Goal: Task Accomplishment & Management: Manage account settings

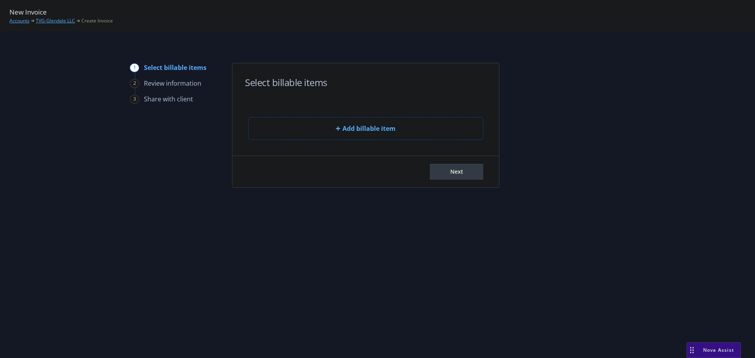
click at [57, 19] on link "TVG-Glendale LLC" at bounding box center [55, 20] width 39 height 7
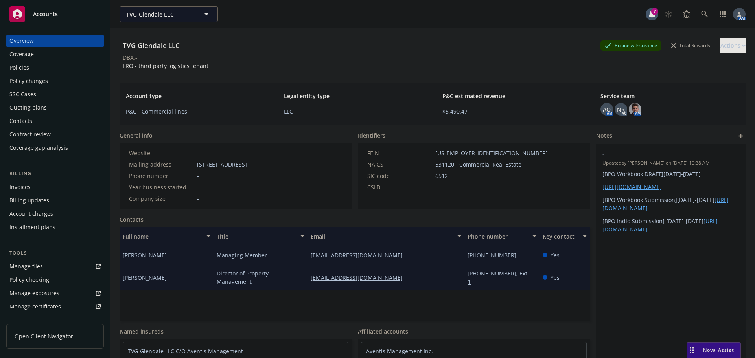
click at [26, 192] on div "Invoices" at bounding box center [19, 187] width 21 height 13
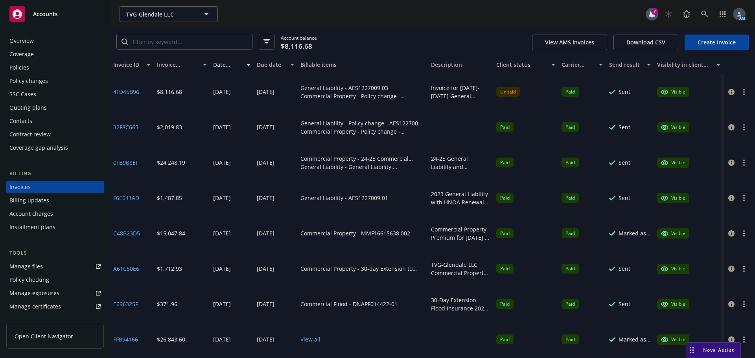
click at [717, 41] on link "Create Invoice" at bounding box center [717, 43] width 64 height 16
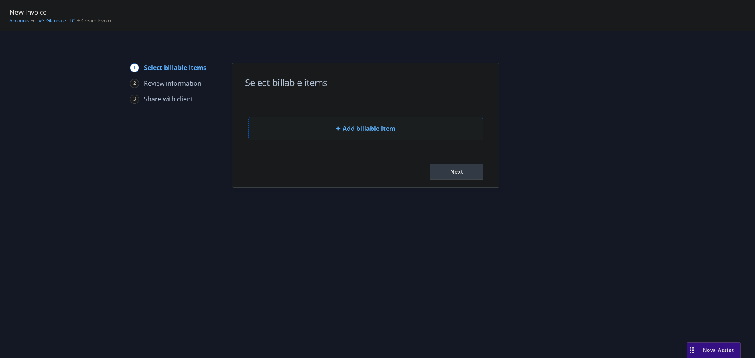
click at [307, 126] on button "Add billable item" at bounding box center [365, 128] width 235 height 23
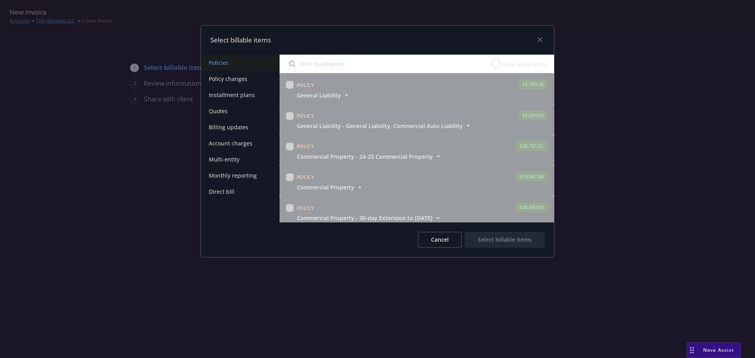
click at [227, 78] on button "Policy changes" at bounding box center [240, 79] width 79 height 16
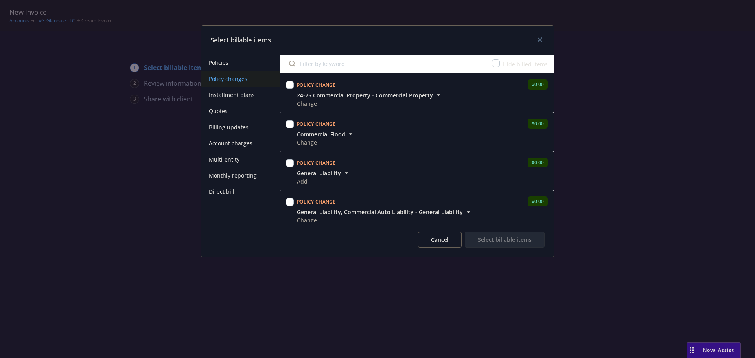
click at [448, 244] on button "Cancel" at bounding box center [440, 240] width 44 height 16
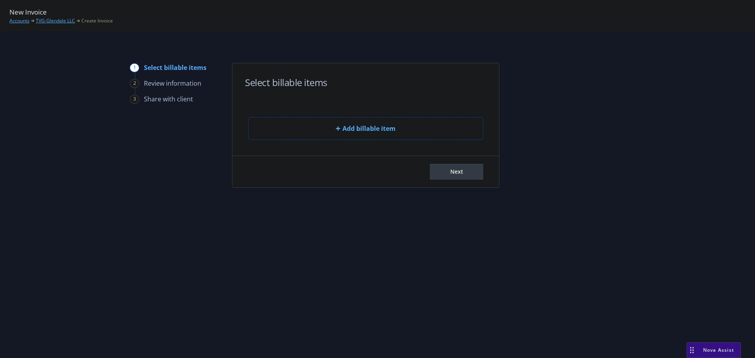
click at [52, 20] on link "TVG-Glendale LLC" at bounding box center [55, 20] width 39 height 7
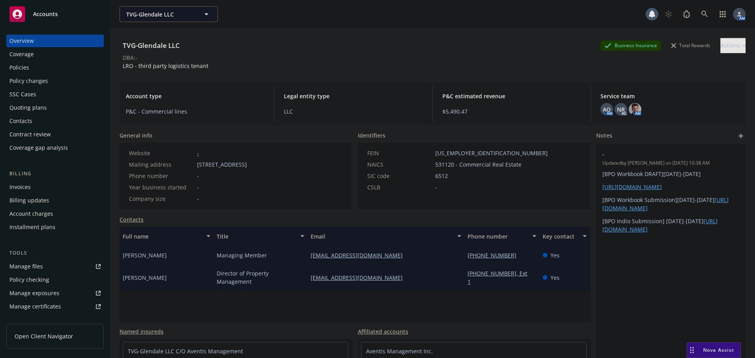
click at [34, 63] on div "Policies" at bounding box center [54, 67] width 91 height 13
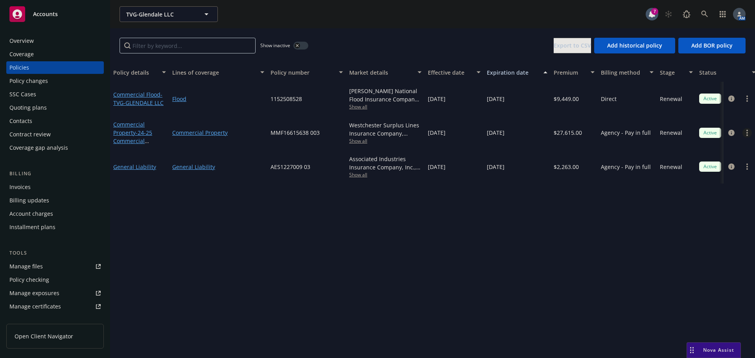
click at [747, 131] on icon "more" at bounding box center [748, 133] width 2 height 6
click at [686, 179] on link "End policy" at bounding box center [705, 181] width 92 height 16
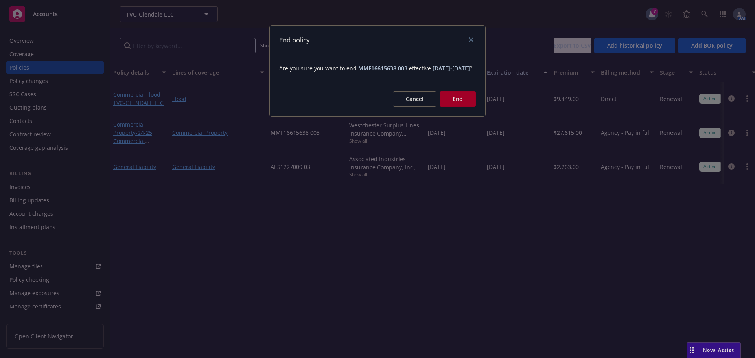
click at [452, 107] on button "End" at bounding box center [458, 99] width 36 height 16
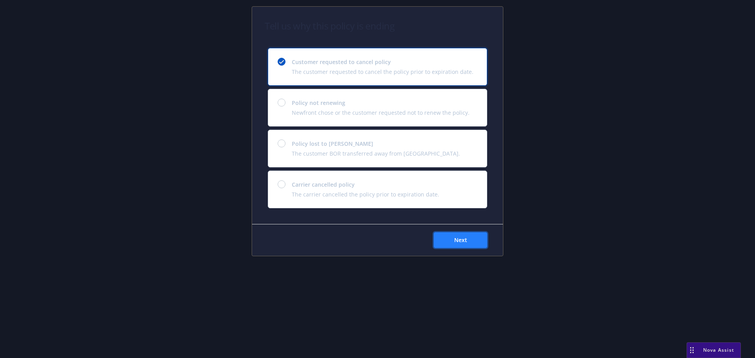
click at [465, 242] on span "Next" at bounding box center [460, 239] width 13 height 7
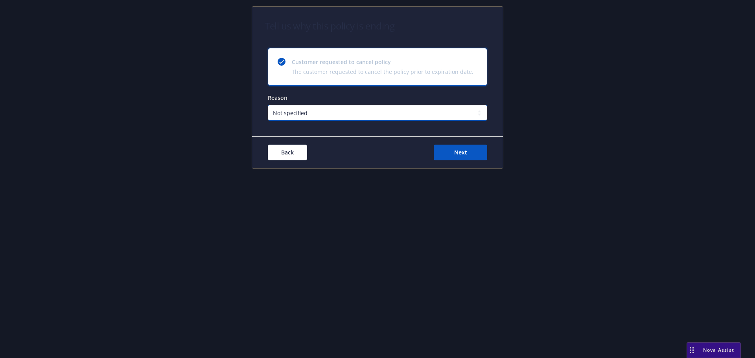
click at [322, 112] on select "Not specified Service Pricing Buyer change M&A, Bankruptcy, or Out of business …" at bounding box center [377, 113] width 219 height 16
select select "M&A, Bankruptcy, or Out of business"
click at [268, 105] on select "Not specified Service Pricing Buyer change M&A, Bankruptcy, or Out of business …" at bounding box center [377, 113] width 219 height 16
click at [465, 154] on span "Next" at bounding box center [460, 152] width 13 height 7
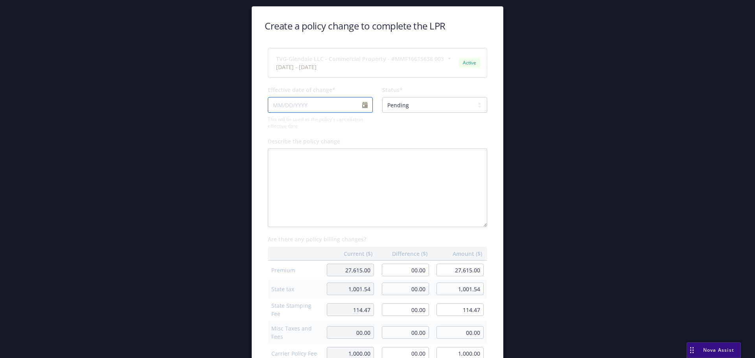
select select "September"
select select "2025"
click at [360, 108] on input "Effective date of change*" at bounding box center [320, 105] width 105 height 16
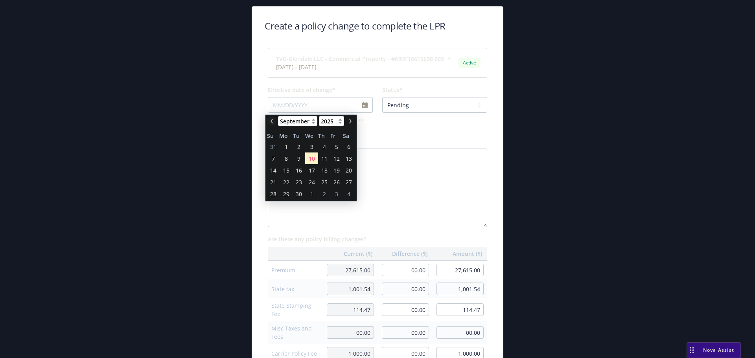
click at [273, 120] on icon "chevronLeft" at bounding box center [272, 121] width 2 height 5
select select "July"
click at [309, 195] on span "30" at bounding box center [312, 194] width 6 height 8
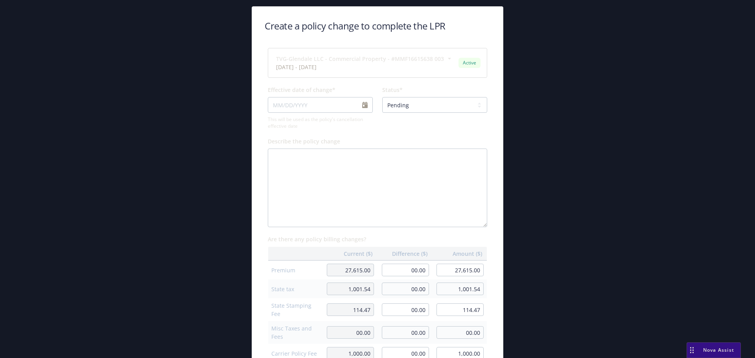
type input "07/30/2025"
click at [413, 104] on select "Pending Confirmed" at bounding box center [434, 105] width 105 height 16
select select "Confirmed"
click at [382, 97] on select "Pending Confirmed" at bounding box center [434, 105] width 105 height 16
click at [369, 129] on span "This will be used as the policy's cancellation effective date" at bounding box center [320, 122] width 105 height 13
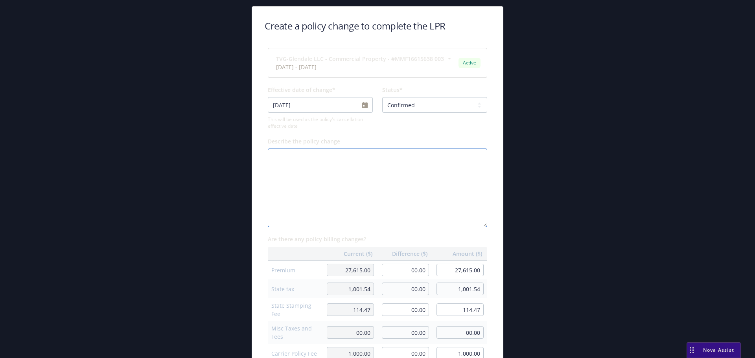
click at [358, 166] on textarea "Describe the policy change" at bounding box center [377, 188] width 219 height 79
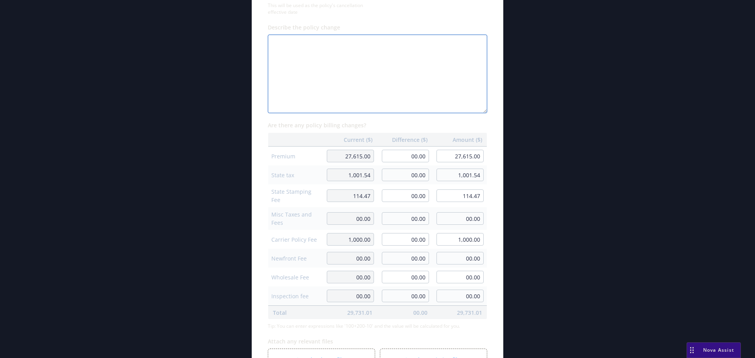
scroll to position [118, 0]
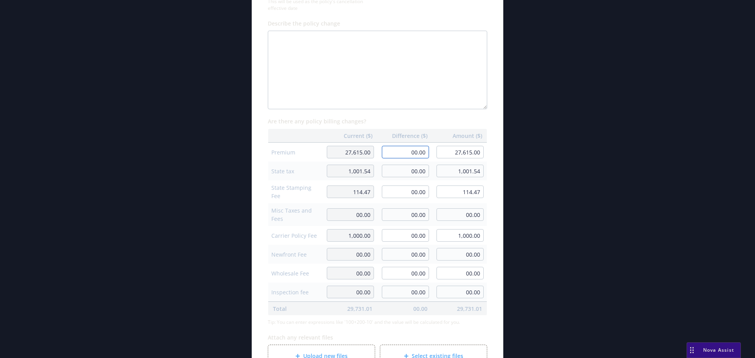
click at [400, 153] on input "00.00" at bounding box center [405, 152] width 47 height 13
click at [404, 153] on input "00.00" at bounding box center [405, 152] width 47 height 13
click at [416, 151] on input "00.00" at bounding box center [405, 152] width 47 height 13
type input "-3,529.49"
type input "24,085.51"
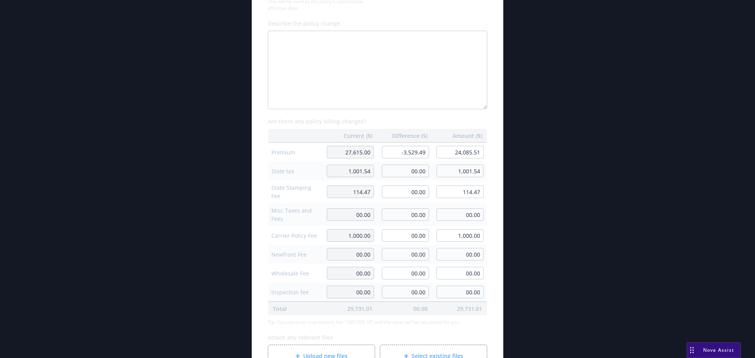
click at [516, 103] on div "Create a policy change to complete the LPR TVG-Glendale LLC - Commercial Proper…" at bounding box center [378, 151] width 302 height 527
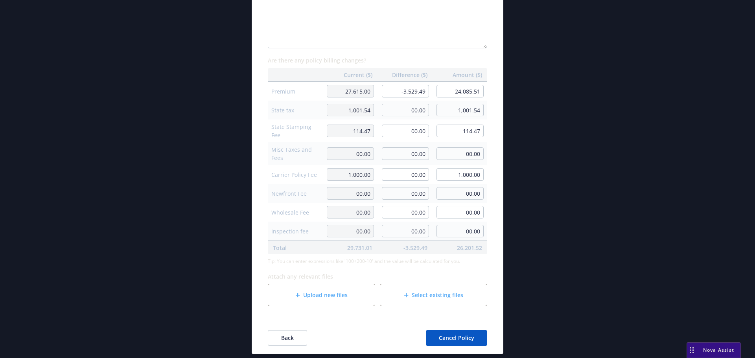
scroll to position [181, 0]
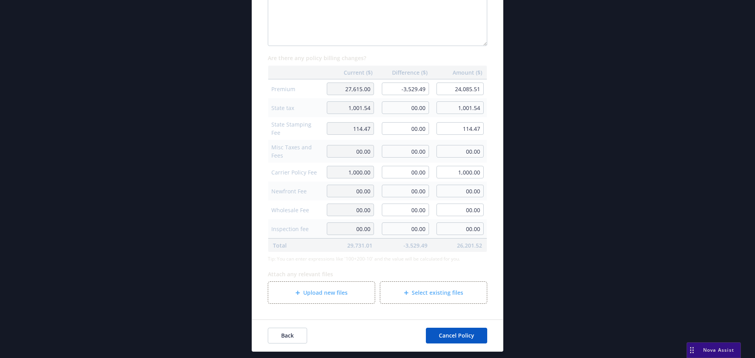
click at [324, 291] on span "Upload new files" at bounding box center [325, 293] width 44 height 8
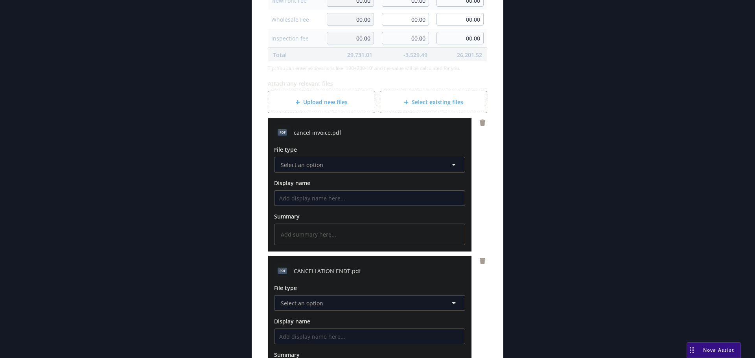
scroll to position [378, 0]
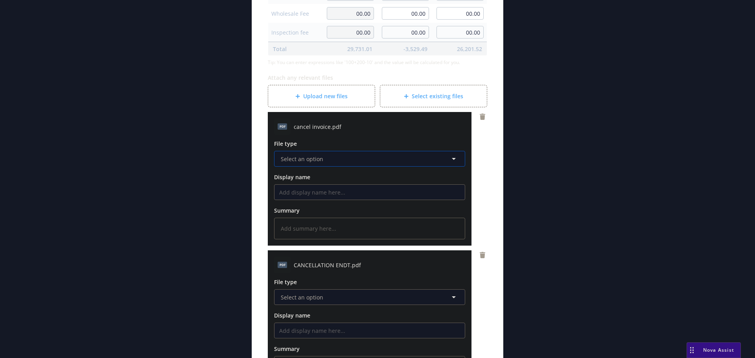
click at [339, 161] on button "Select an option" at bounding box center [369, 159] width 191 height 16
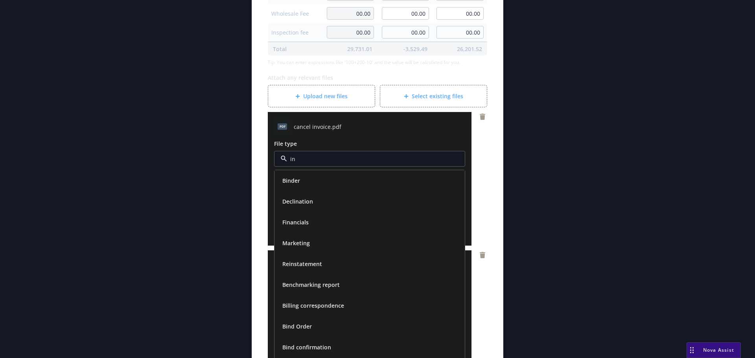
type input "inv"
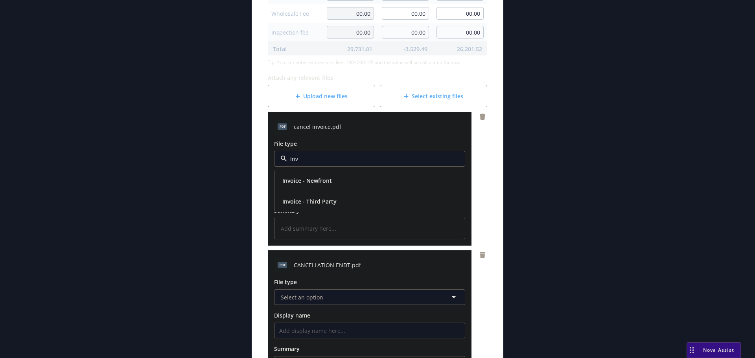
click at [300, 201] on span "Invoice - Third Party" at bounding box center [309, 201] width 54 height 8
type textarea "x"
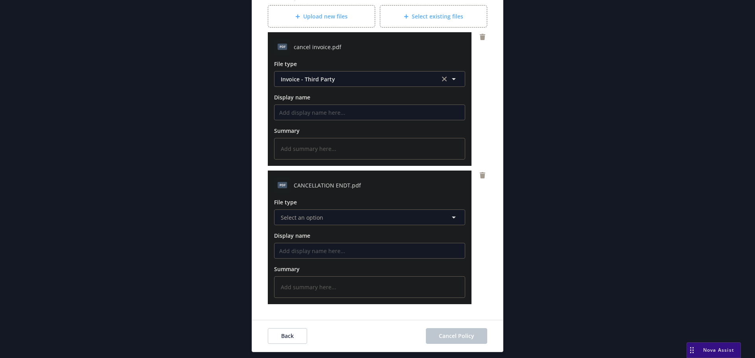
scroll to position [458, 0]
click at [313, 218] on span "Select an option" at bounding box center [302, 217] width 42 height 8
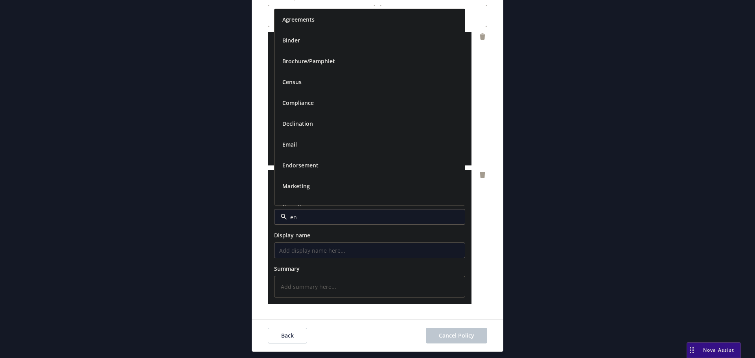
type input "end"
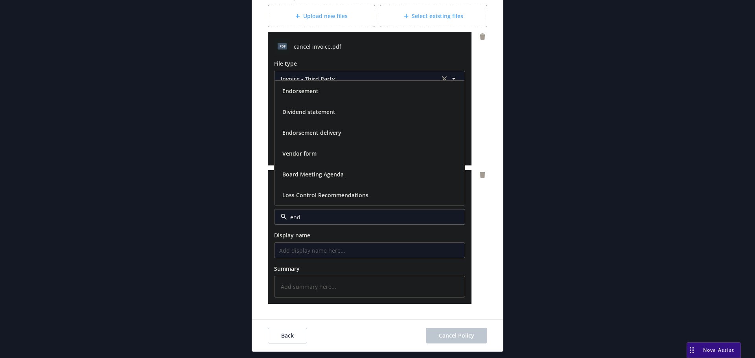
click at [321, 90] on div "Endorsement" at bounding box center [369, 90] width 181 height 11
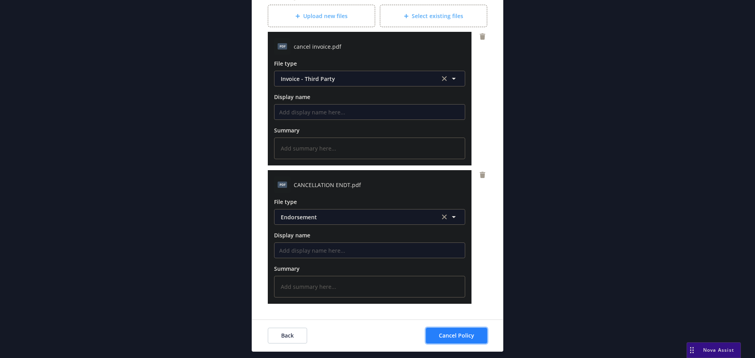
click at [465, 337] on span "Cancel Policy" at bounding box center [456, 335] width 35 height 7
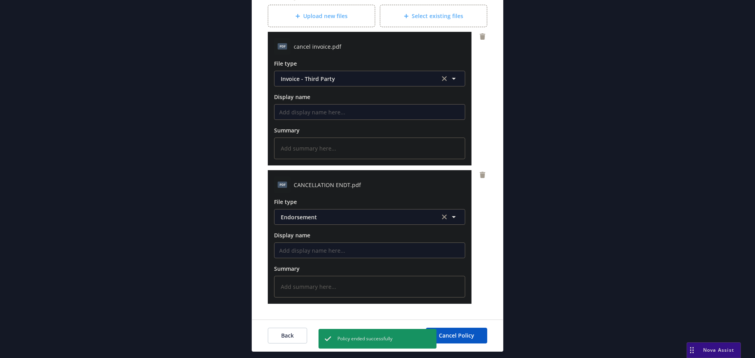
scroll to position [222, 0]
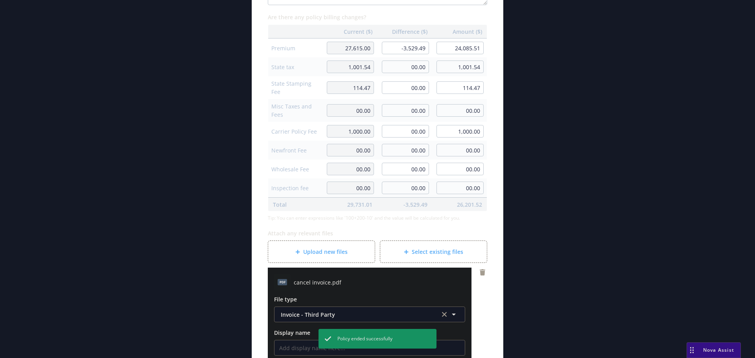
type textarea "x"
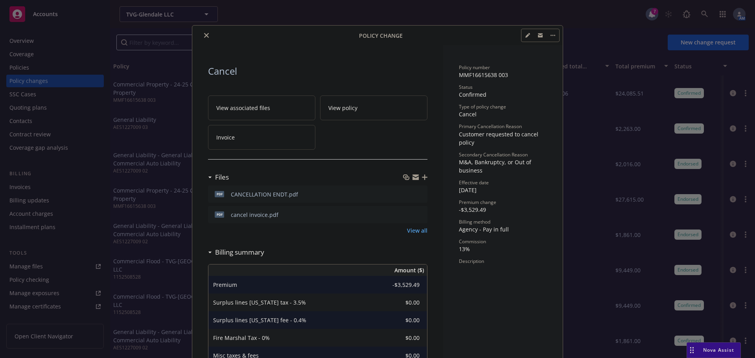
click at [205, 36] on icon "close" at bounding box center [206, 35] width 5 height 5
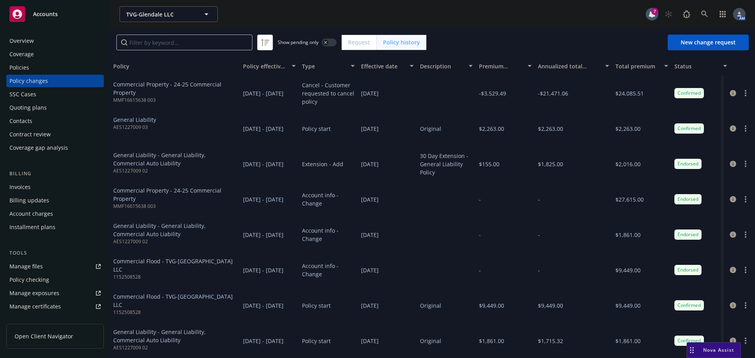
click at [26, 188] on div "Invoices" at bounding box center [19, 187] width 21 height 13
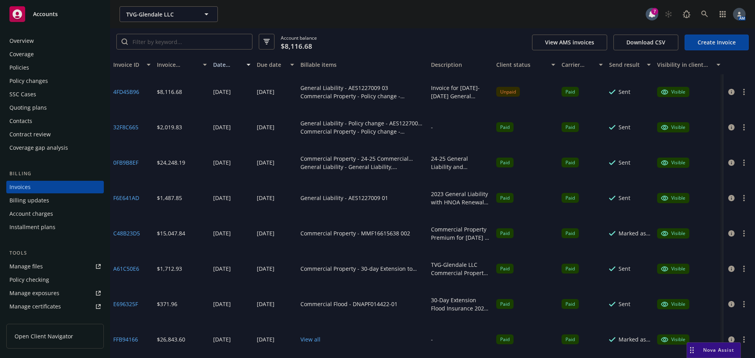
click at [31, 68] on div "Policies" at bounding box center [54, 67] width 91 height 13
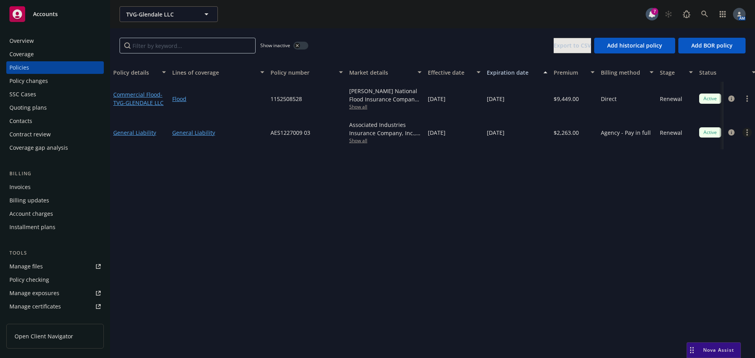
click at [749, 133] on link "more" at bounding box center [747, 132] width 9 height 9
click at [690, 181] on link "End policy" at bounding box center [705, 180] width 92 height 16
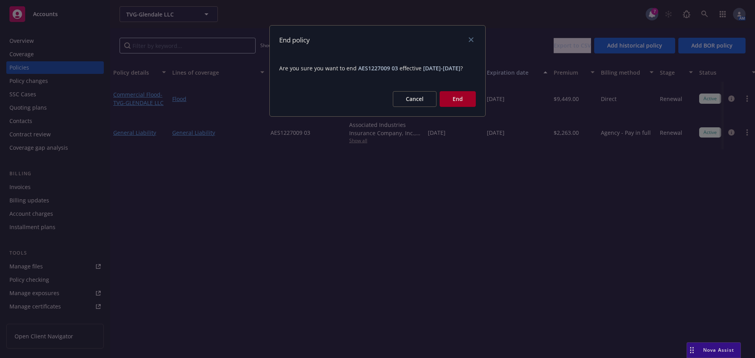
click at [465, 107] on button "End" at bounding box center [458, 99] width 36 height 16
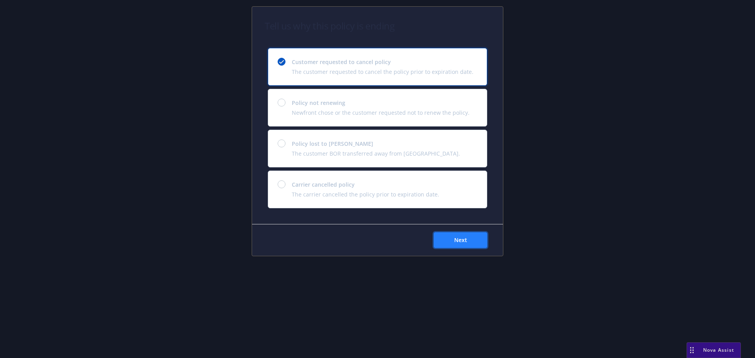
click at [469, 241] on button "Next" at bounding box center [460, 240] width 53 height 16
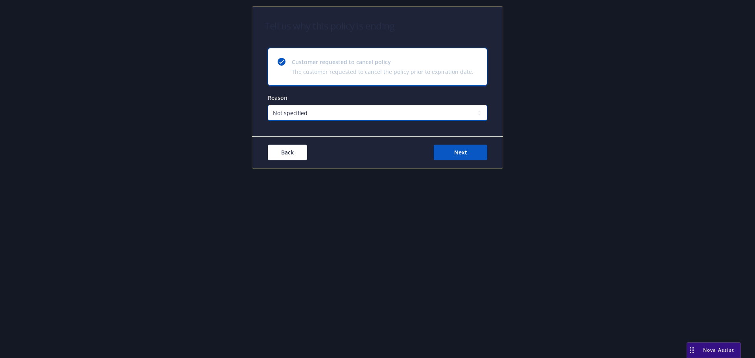
click at [322, 113] on select "Not specified Service Pricing Buyer change M&A, Bankruptcy, or Out of business …" at bounding box center [377, 113] width 219 height 16
select select "M&A, Bankruptcy, or Out of business"
click at [268, 105] on select "Not specified Service Pricing Buyer change M&A, Bankruptcy, or Out of business …" at bounding box center [377, 113] width 219 height 16
click at [441, 151] on button "Next" at bounding box center [460, 153] width 53 height 16
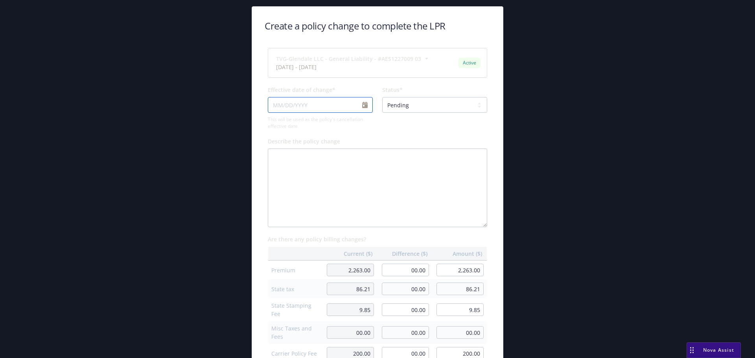
click at [359, 104] on input "Effective date of change*" at bounding box center [320, 105] width 105 height 16
select select "September"
select select "2025"
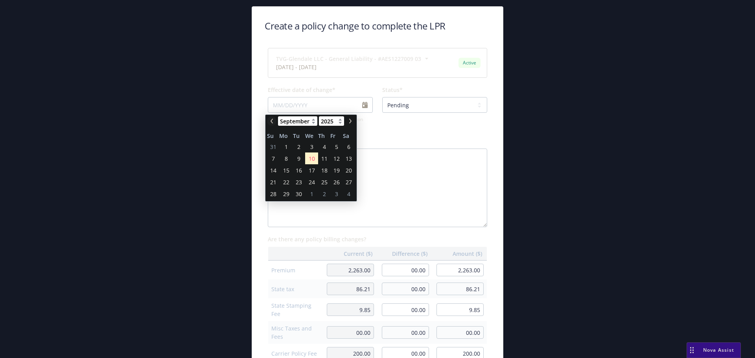
click at [270, 121] on icon "chevronLeft" at bounding box center [271, 121] width 5 height 5
select select "July"
click at [309, 195] on span "30" at bounding box center [312, 194] width 6 height 8
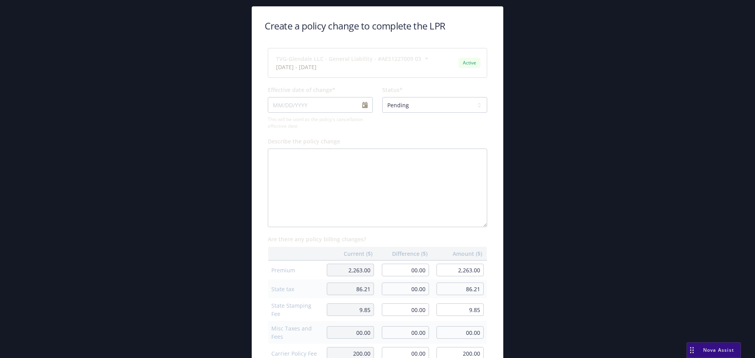
type input "07/30/2025"
click at [429, 99] on select "Pending Confirmed" at bounding box center [434, 105] width 105 height 16
select select "Confirmed"
click at [382, 97] on select "Pending Confirmed" at bounding box center [434, 105] width 105 height 16
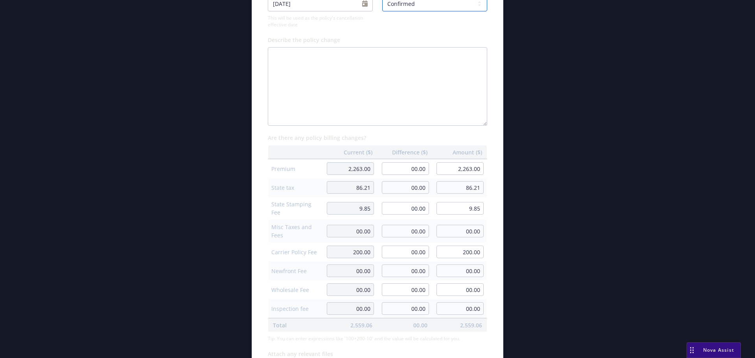
scroll to position [118, 0]
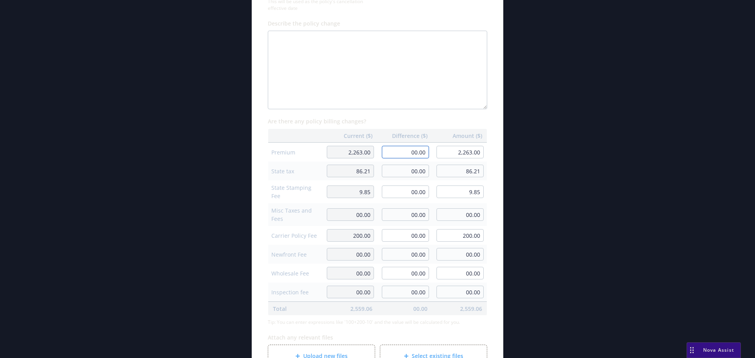
click at [407, 155] on input "00.00" at bounding box center [405, 152] width 47 height 13
type input "-1,763.19"
type input "499.81"
click at [483, 113] on div "TVG-Glendale LLC - General Liability - #AES1227009 03 06/28/2025 - 06/28/2026 A…" at bounding box center [377, 148] width 219 height 437
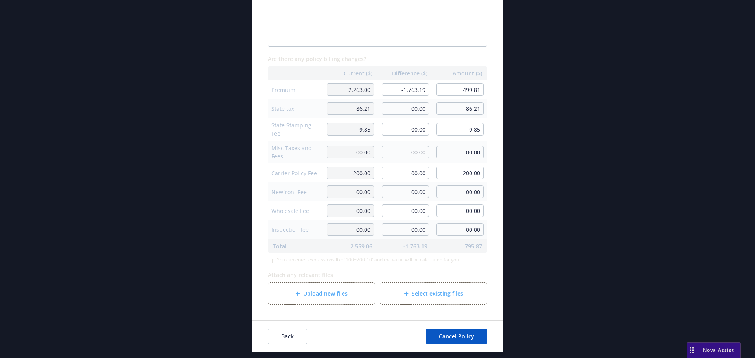
scroll to position [181, 0]
click at [323, 289] on span "Upload new files" at bounding box center [325, 293] width 44 height 8
type textarea "x"
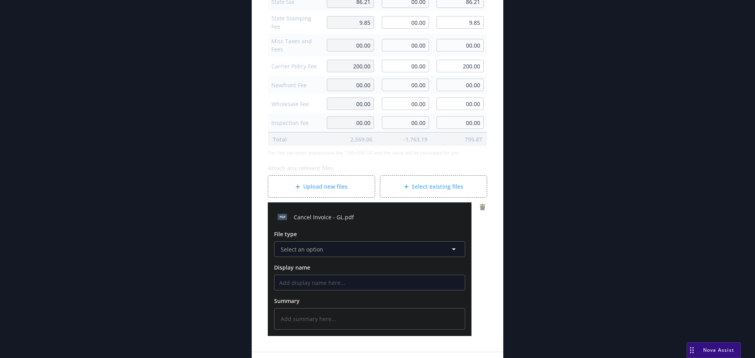
scroll to position [299, 0]
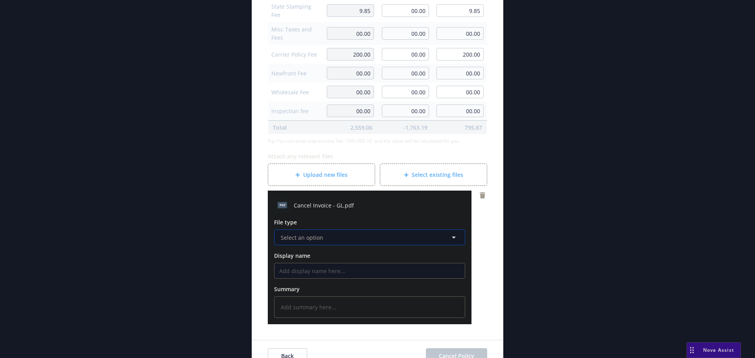
click at [304, 236] on span "Select an option" at bounding box center [302, 238] width 42 height 8
type input "inv"
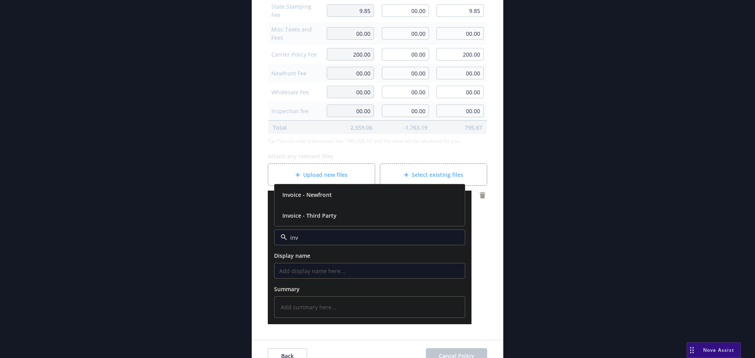
click at [320, 219] on span "Invoice - Third Party" at bounding box center [309, 216] width 54 height 8
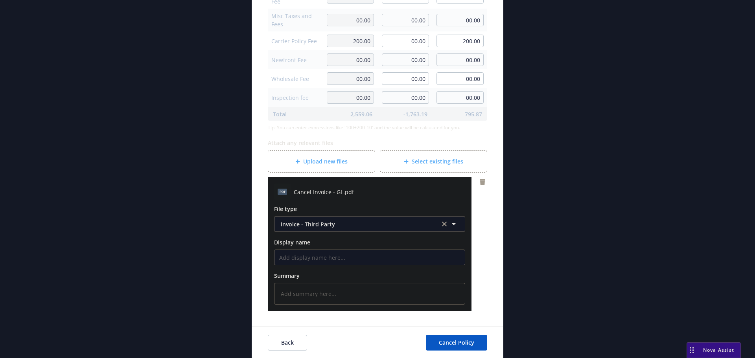
scroll to position [320, 0]
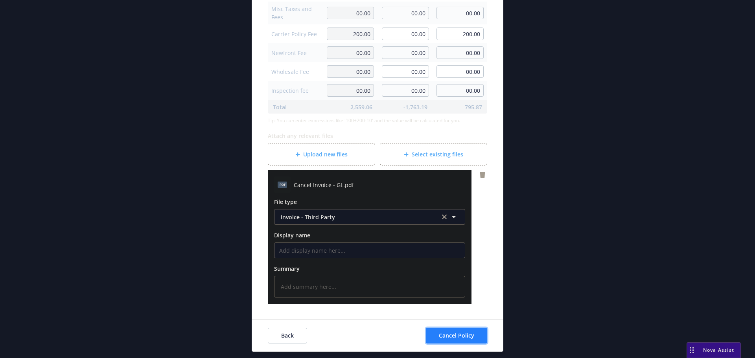
click at [453, 337] on span "Cancel Policy" at bounding box center [456, 335] width 35 height 7
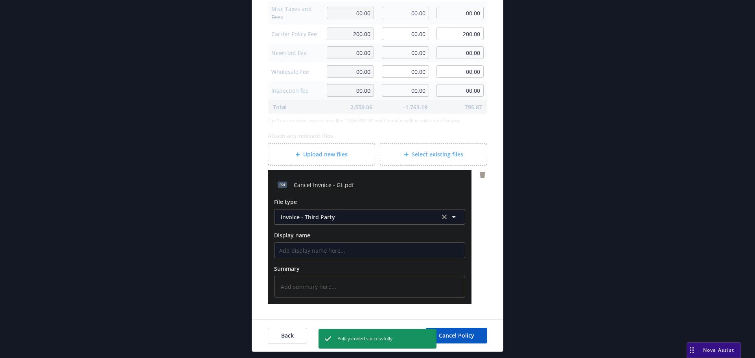
type textarea "x"
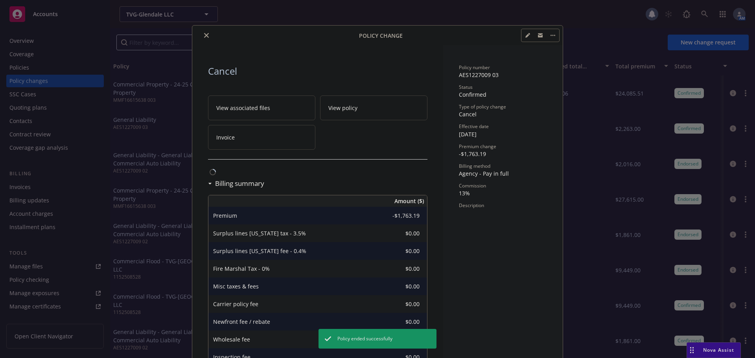
scroll to position [24, 0]
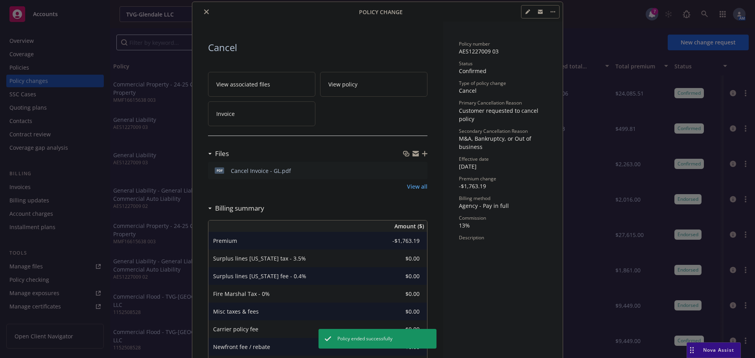
click at [205, 12] on icon "close" at bounding box center [206, 11] width 5 height 5
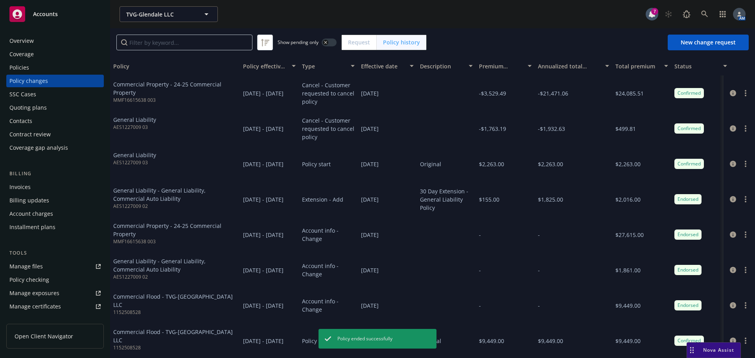
click at [27, 184] on div "Invoices" at bounding box center [19, 187] width 21 height 13
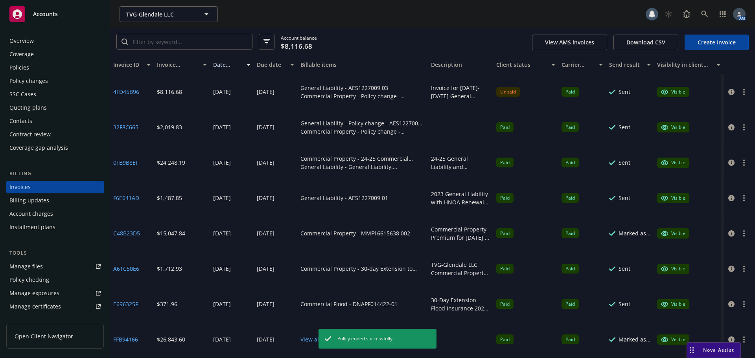
click at [719, 45] on link "Create Invoice" at bounding box center [717, 43] width 64 height 16
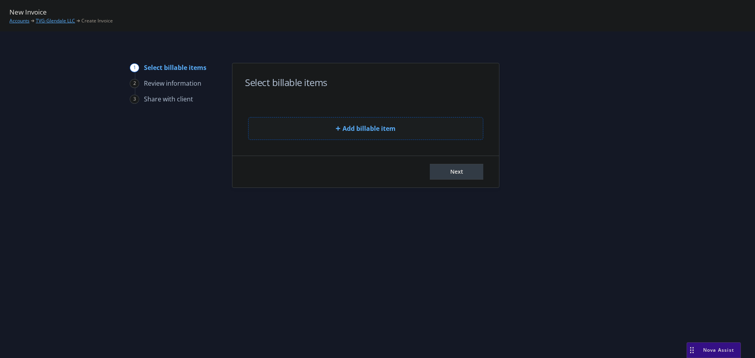
click at [315, 127] on button "Add billable item" at bounding box center [365, 128] width 235 height 23
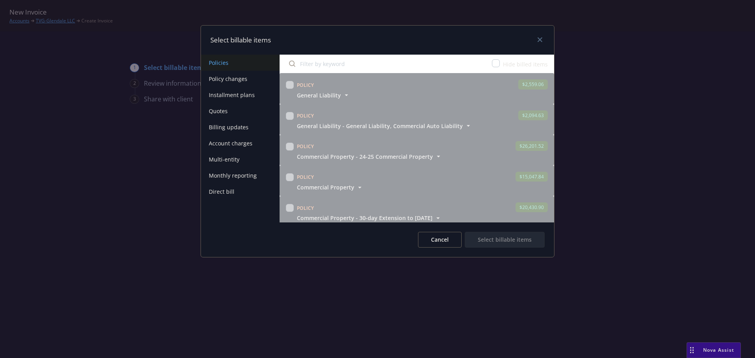
click at [226, 78] on button "Policy changes" at bounding box center [240, 79] width 79 height 16
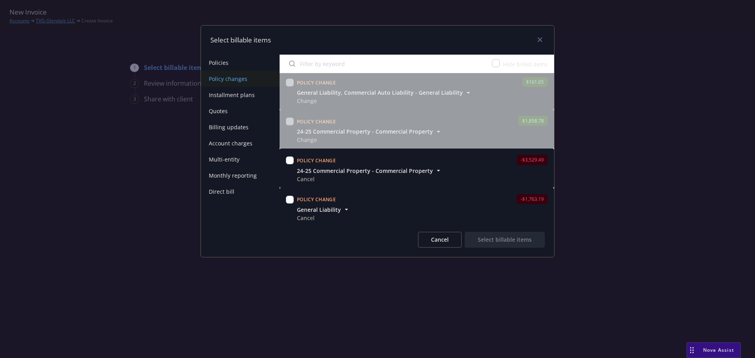
scroll to position [201, 0]
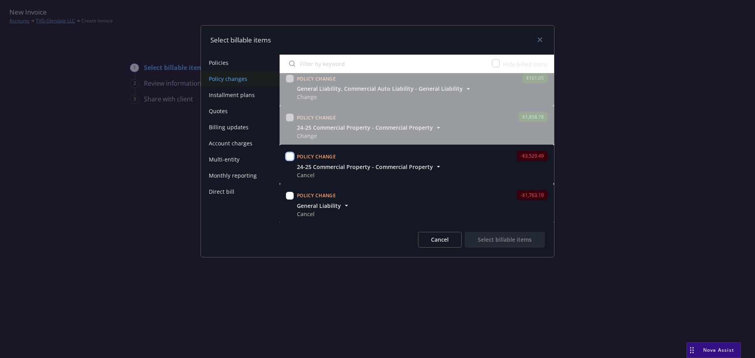
click at [292, 158] on input "checkbox" at bounding box center [290, 157] width 8 height 8
checkbox input "true"
click at [288, 197] on input "checkbox" at bounding box center [290, 196] width 8 height 8
checkbox input "true"
click at [521, 240] on button "Select billable items" at bounding box center [505, 240] width 80 height 16
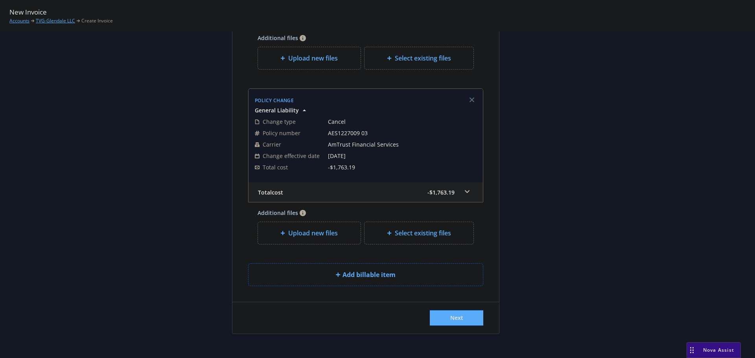
scroll to position [199, 0]
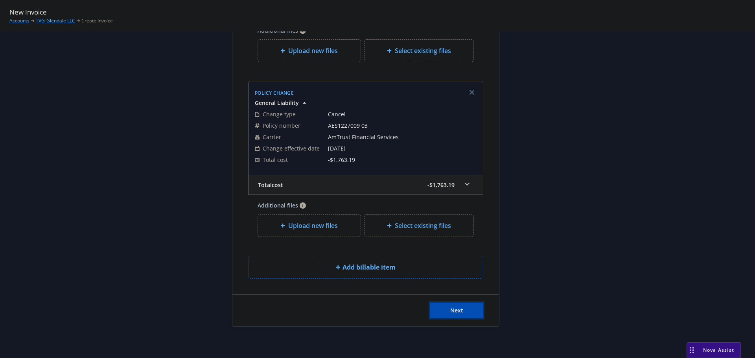
click at [453, 312] on span "Next" at bounding box center [456, 310] width 13 height 7
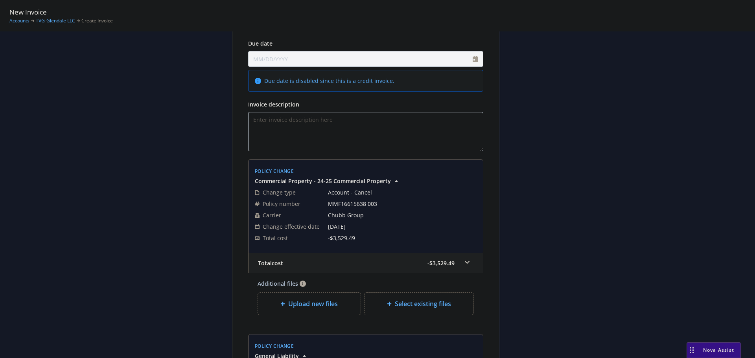
scroll to position [0, 0]
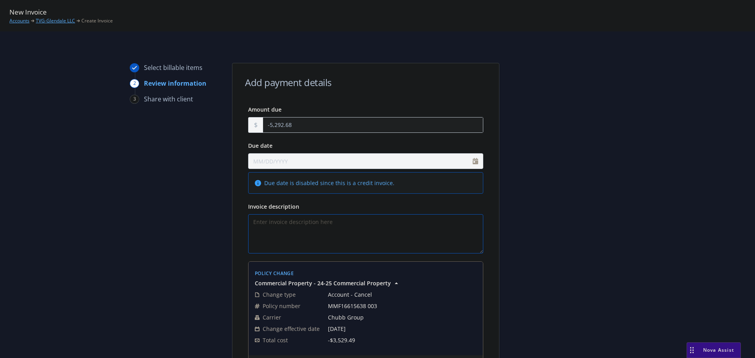
click at [297, 223] on textarea "Invoice description" at bounding box center [365, 233] width 235 height 39
type textarea "Refund for Commercial Property and General Liability cancellations."
click at [572, 182] on div at bounding box center [570, 355] width 110 height 584
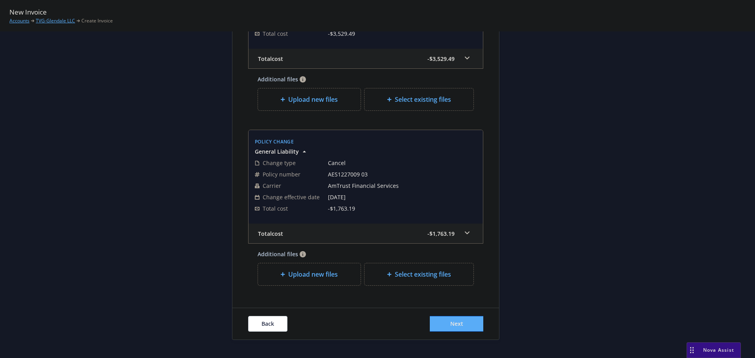
scroll to position [320, 0]
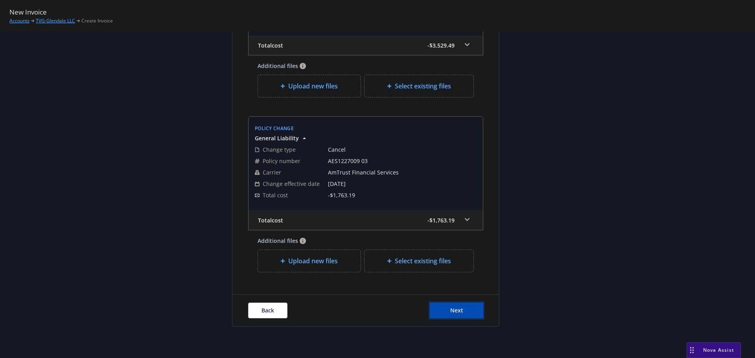
click at [465, 312] on button "Next" at bounding box center [456, 311] width 53 height 16
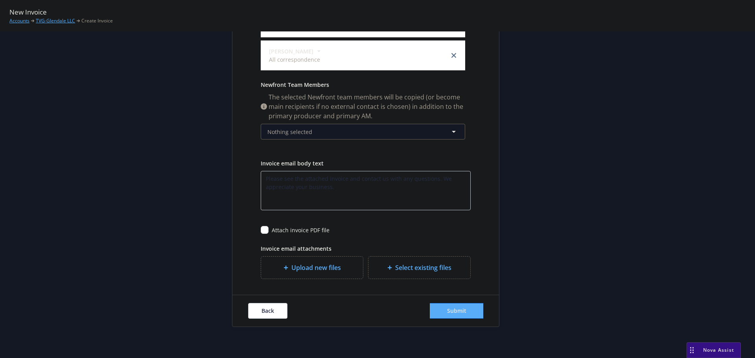
scroll to position [212, 0]
click at [262, 229] on input "checkbox" at bounding box center [265, 230] width 8 height 8
checkbox input "true"
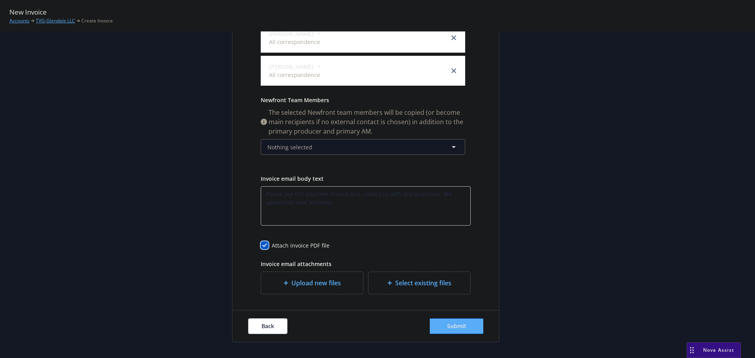
scroll to position [197, 0]
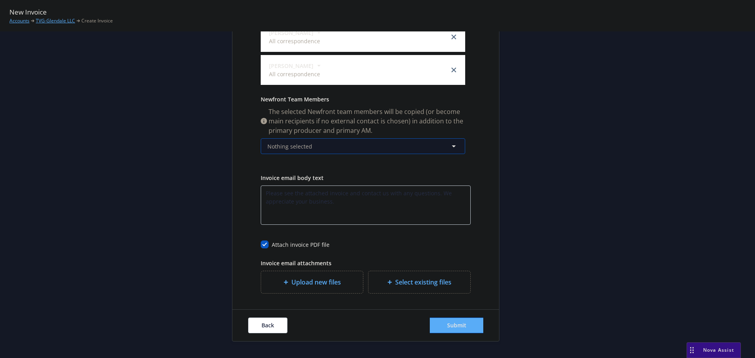
click at [336, 143] on button "Nothing selected" at bounding box center [363, 146] width 205 height 16
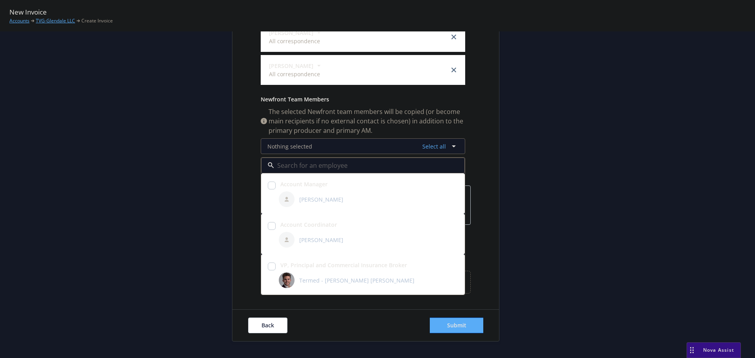
click at [269, 225] on input "checkbox" at bounding box center [272, 226] width 8 height 8
checkbox input "true"
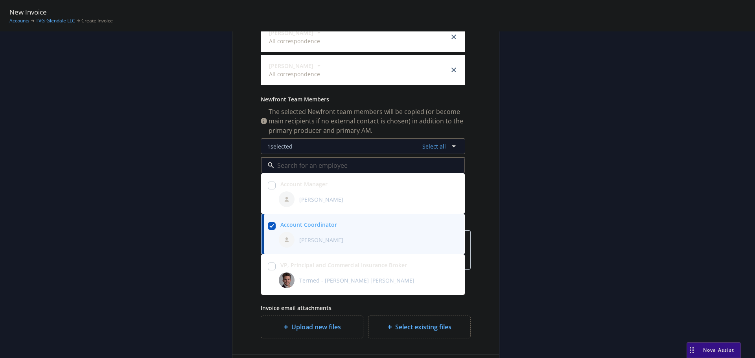
click at [624, 168] on div "Select billable items Review information 3 Share with client Share with client …" at bounding box center [377, 126] width 736 height 520
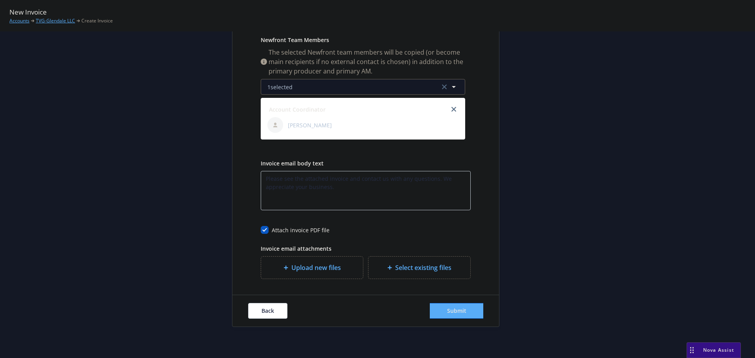
scroll to position [256, 0]
click at [452, 306] on button "Submit" at bounding box center [456, 311] width 53 height 16
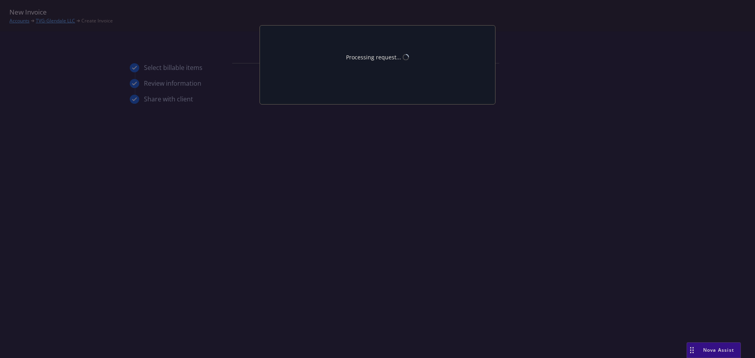
scroll to position [0, 0]
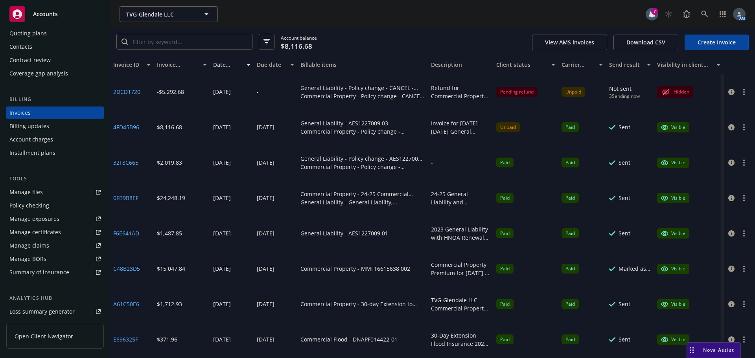
scroll to position [168, 0]
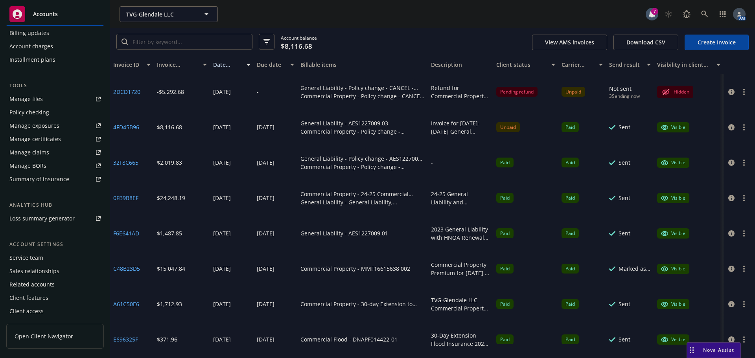
click at [35, 256] on div "Service team" at bounding box center [26, 258] width 34 height 13
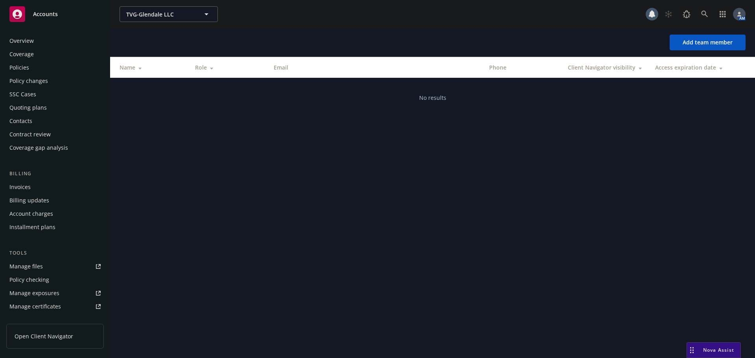
scroll to position [168, 0]
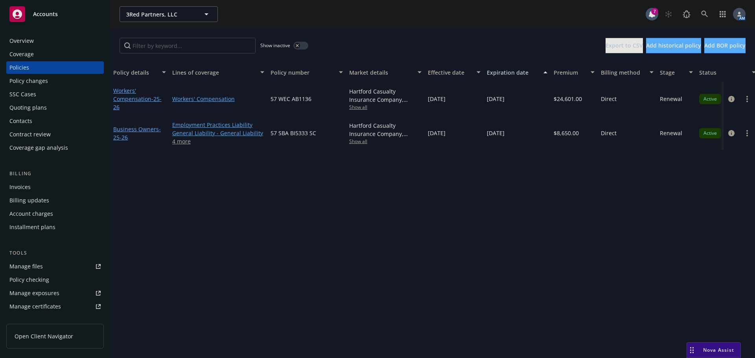
click at [33, 38] on div "Overview" at bounding box center [21, 41] width 24 height 13
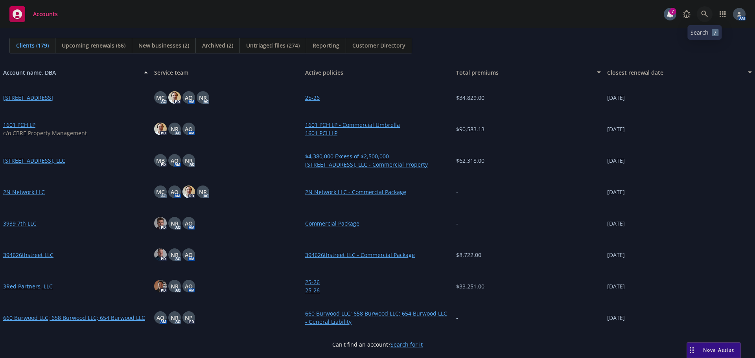
click at [707, 14] on icon at bounding box center [704, 14] width 7 height 7
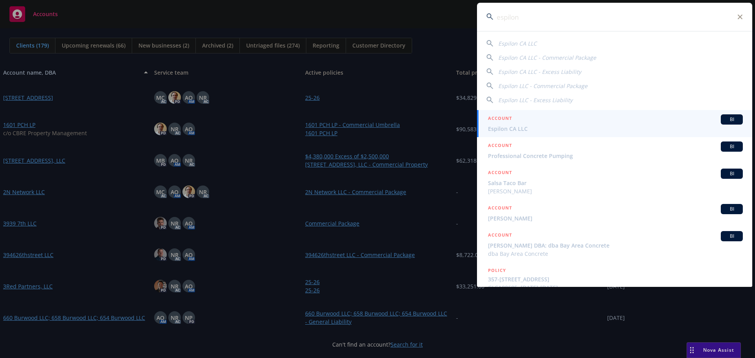
type input "espilon"
click at [516, 125] on span "Espilon CA LLC" at bounding box center [615, 129] width 255 height 8
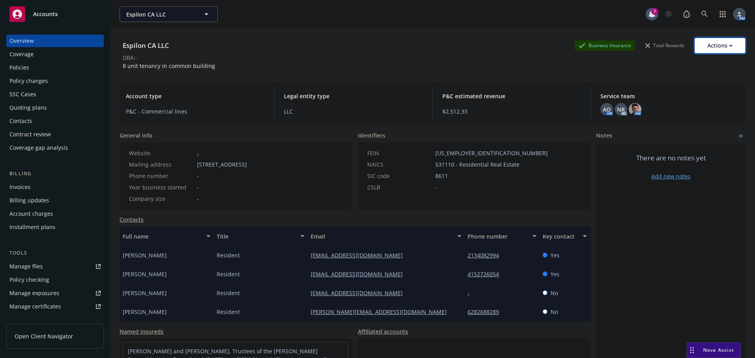
click at [714, 50] on div "Actions" at bounding box center [720, 45] width 25 height 15
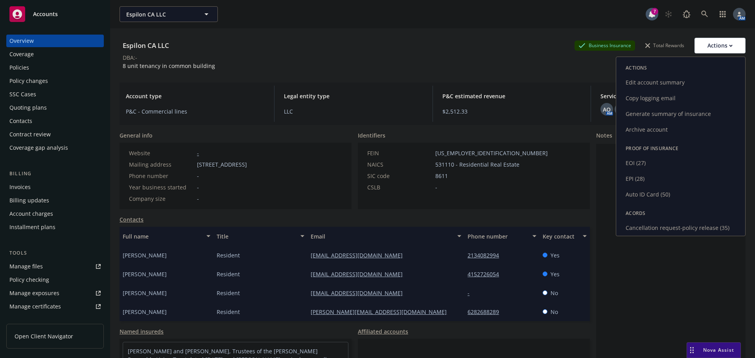
click at [656, 78] on link "Edit account summary" at bounding box center [680, 83] width 129 height 16
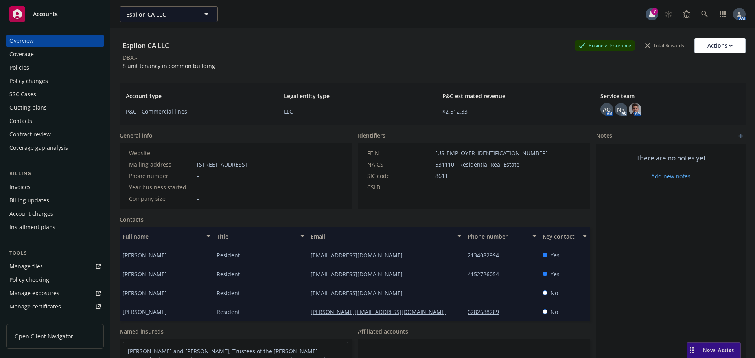
select select "US"
select select "LLC"
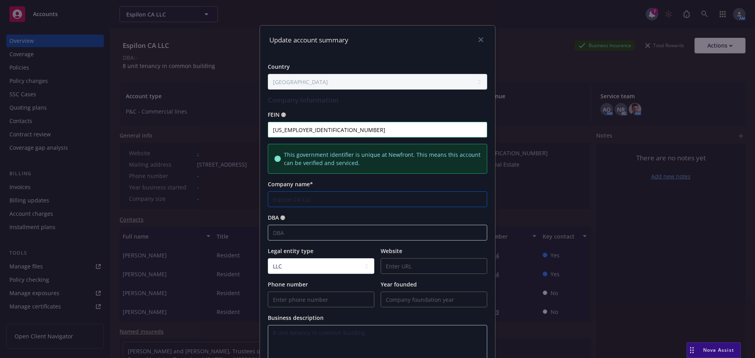
click at [277, 200] on input "Espilon CA LLC" at bounding box center [377, 200] width 219 height 16
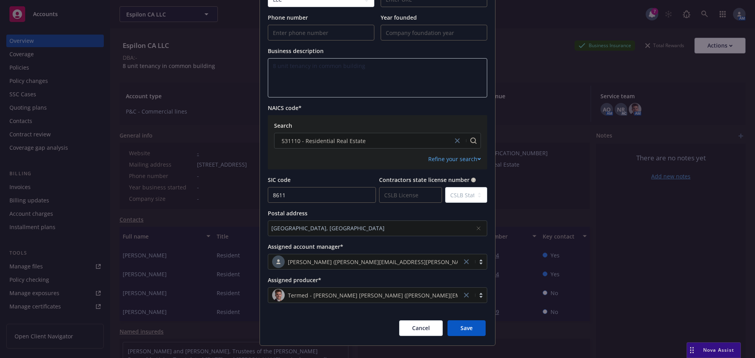
scroll to position [280, 0]
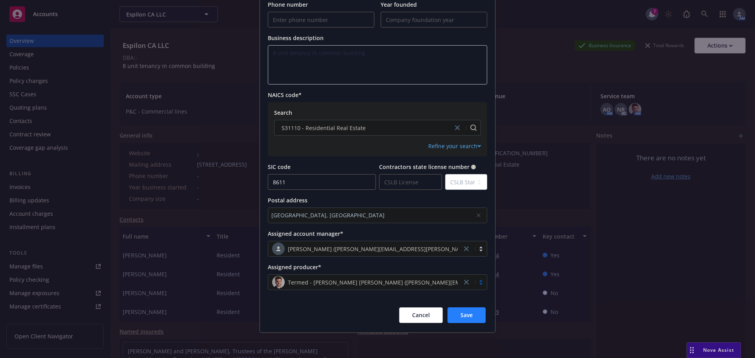
type input "Epsilon CA LLC"
click at [464, 318] on span "Save" at bounding box center [467, 315] width 12 height 7
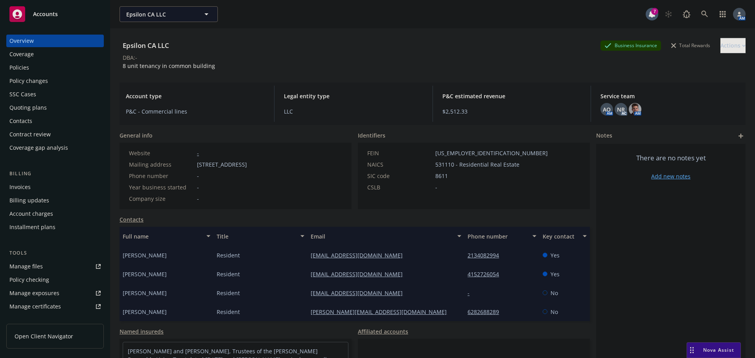
click at [29, 66] on div "Policies" at bounding box center [54, 67] width 91 height 13
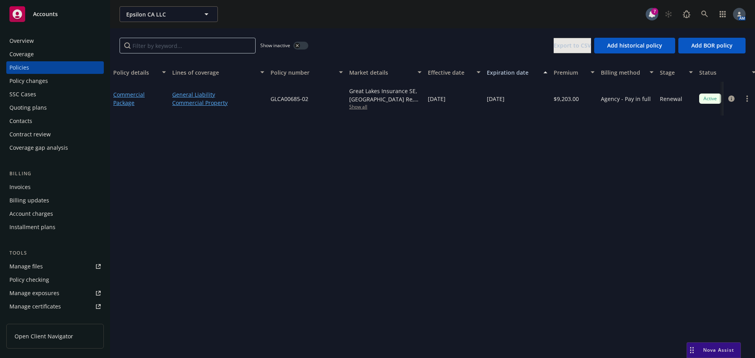
click at [45, 103] on div "Quoting plans" at bounding box center [27, 107] width 37 height 13
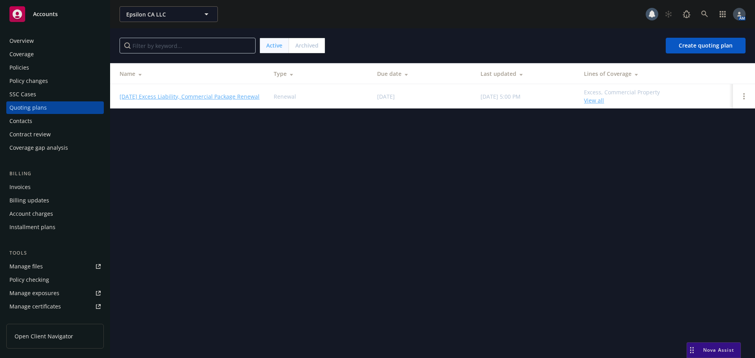
click at [203, 97] on link "[DATE] Excess Liability, Commercial Package Renewal" at bounding box center [190, 96] width 140 height 8
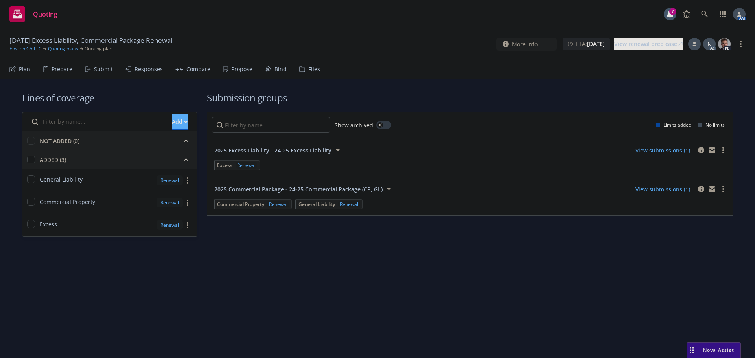
click at [271, 65] on div "Bind" at bounding box center [276, 69] width 22 height 19
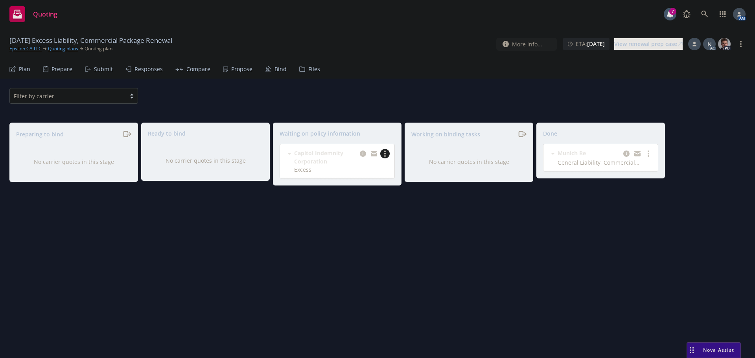
click at [387, 154] on link "more" at bounding box center [384, 153] width 9 height 9
click at [359, 166] on span "Create policies" at bounding box center [347, 169] width 58 height 7
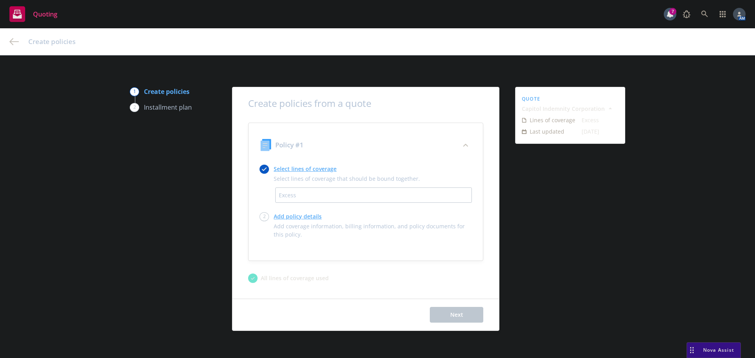
click at [301, 217] on link "Add policy details" at bounding box center [373, 216] width 198 height 8
select select "12"
select select "CA"
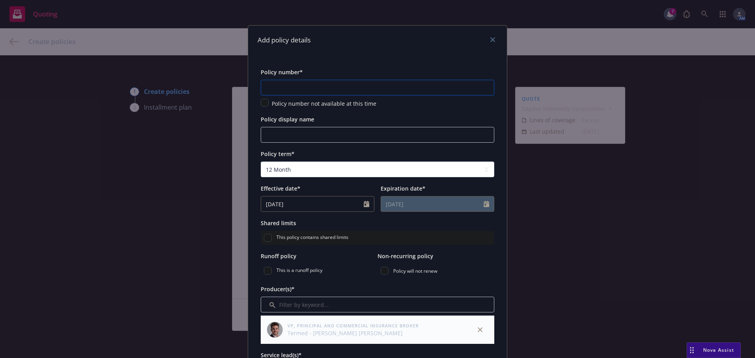
click at [279, 81] on input "text" at bounding box center [378, 88] width 234 height 16
type input "XS23033982-02"
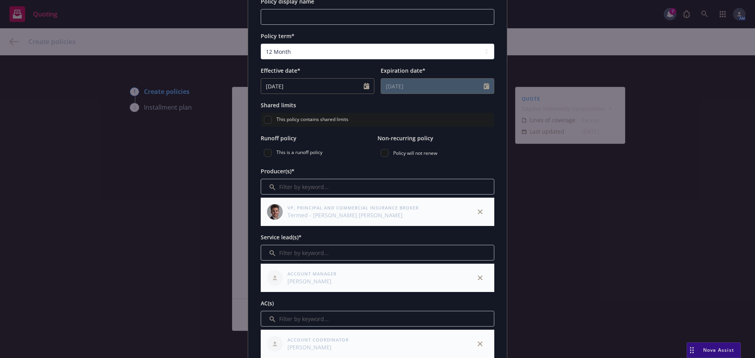
scroll to position [236, 0]
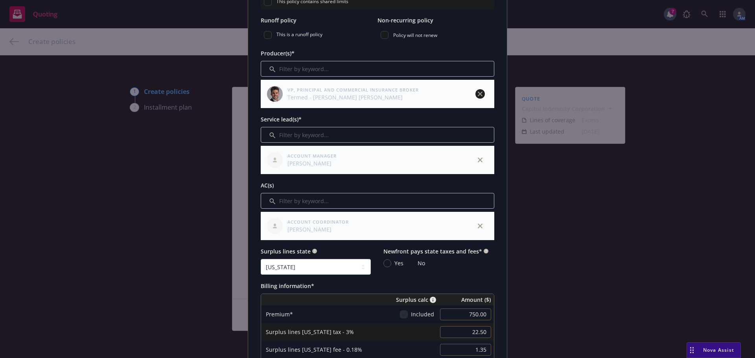
click at [479, 92] on icon "close" at bounding box center [480, 94] width 5 height 5
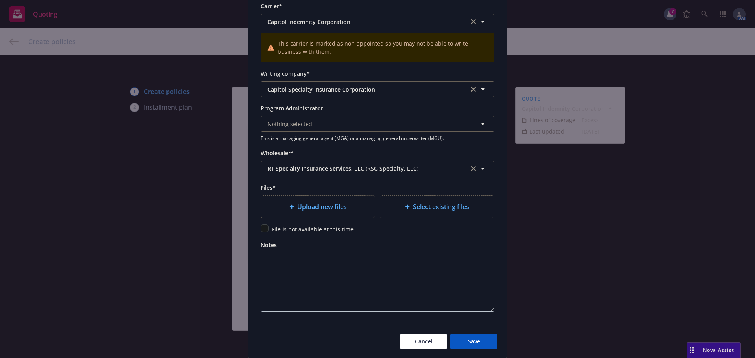
scroll to position [787, 0]
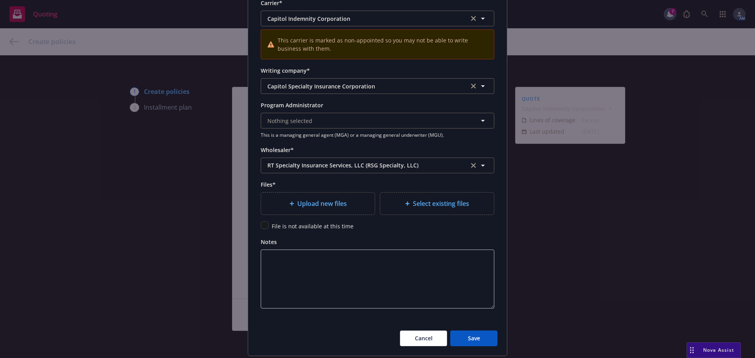
click at [327, 202] on span "Upload new files" at bounding box center [322, 203] width 50 height 9
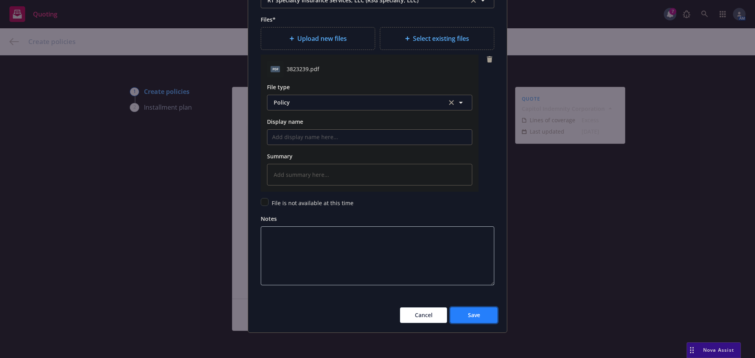
click at [479, 317] on button "Save" at bounding box center [473, 316] width 47 height 16
type textarea "x"
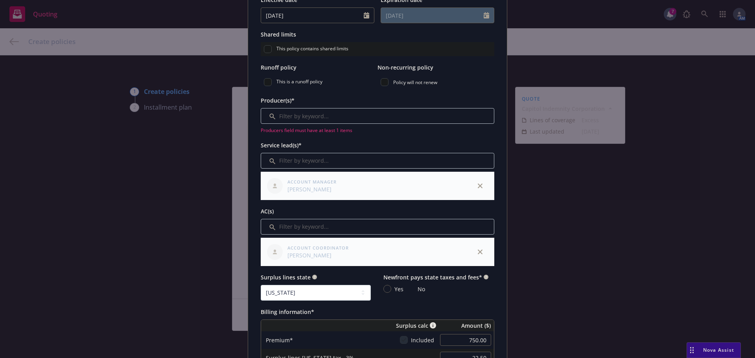
scroll to position [175, 0]
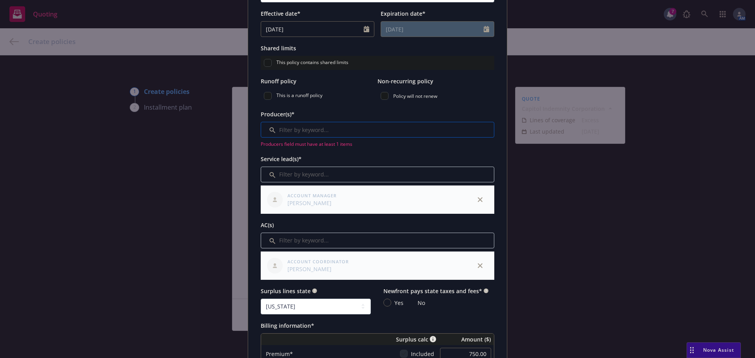
click at [315, 131] on input "Filter by keyword..." at bounding box center [378, 130] width 234 height 16
type input "n"
type input "p"
type input "j"
type input "keane"
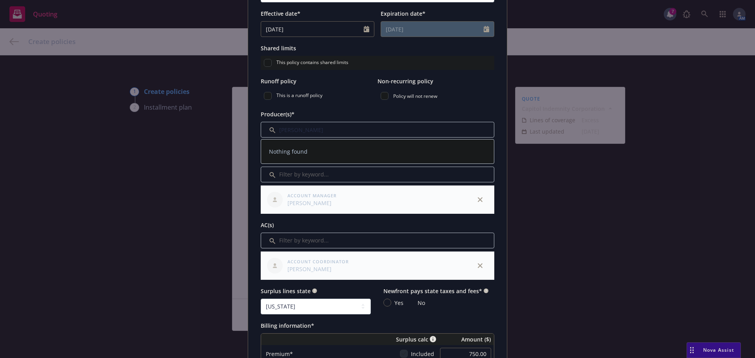
click at [332, 112] on div "Producer(s)*" at bounding box center [378, 113] width 234 height 9
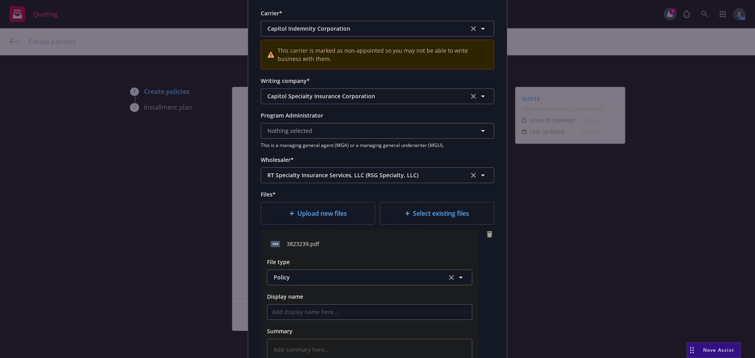
scroll to position [962, 0]
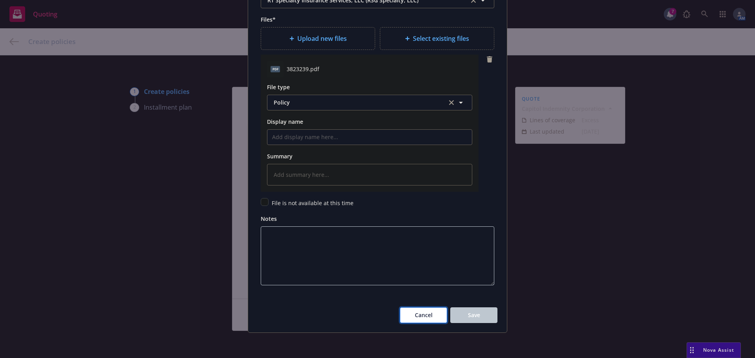
click at [416, 313] on span "Cancel" at bounding box center [424, 315] width 18 height 7
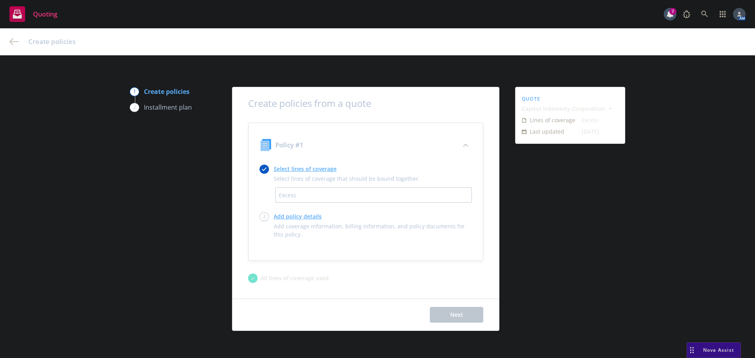
click at [295, 213] on link "Add policy details" at bounding box center [373, 216] width 198 height 8
select select "12"
select select "CA"
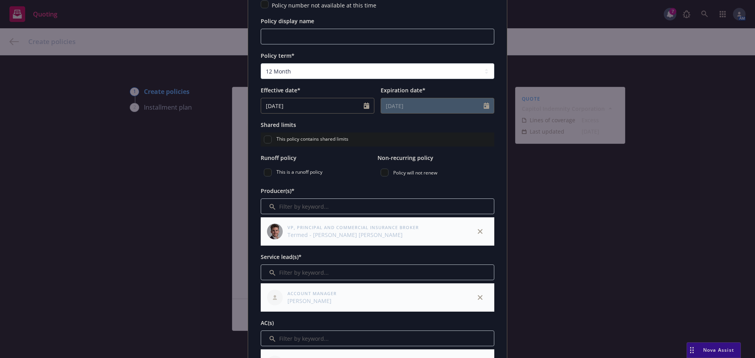
scroll to position [0, 0]
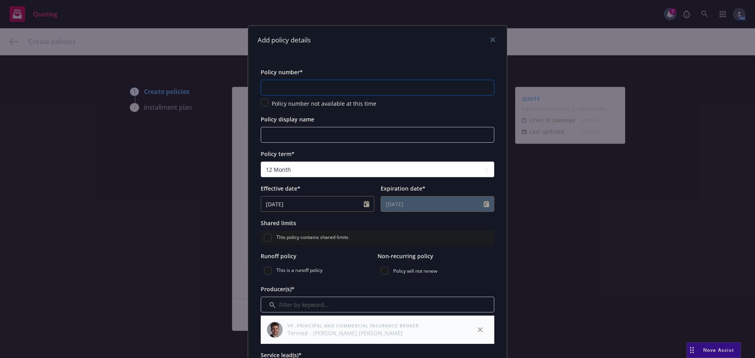
click at [282, 85] on input "text" at bounding box center [378, 88] width 234 height 16
type input "XS23033982-02"
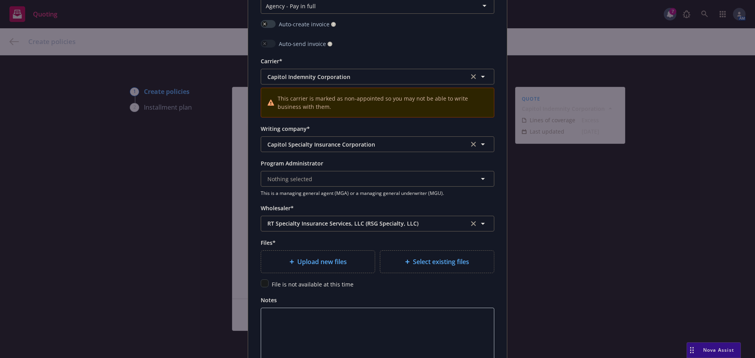
scroll to position [787, 0]
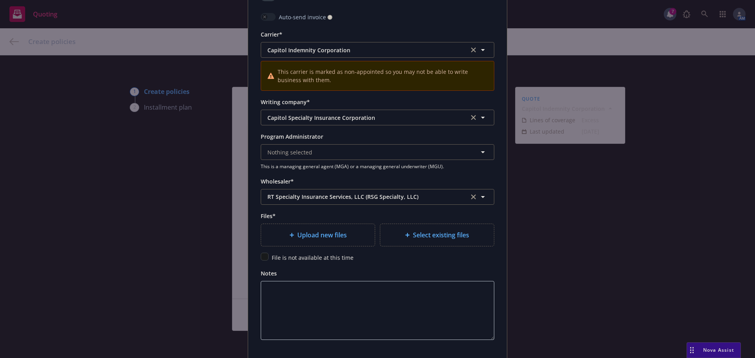
click at [321, 228] on div "Upload new files" at bounding box center [318, 235] width 114 height 22
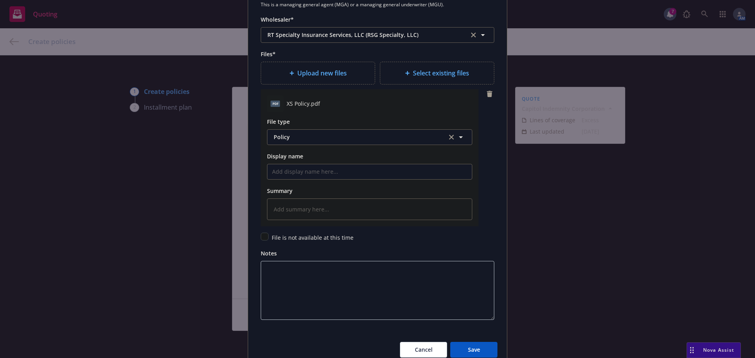
scroll to position [983, 0]
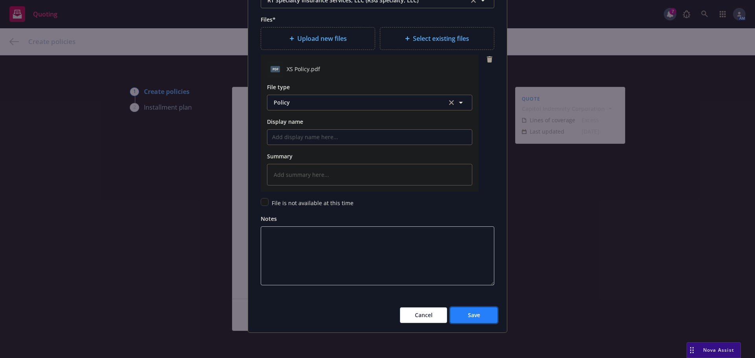
click at [479, 313] on button "Save" at bounding box center [473, 316] width 47 height 16
type textarea "x"
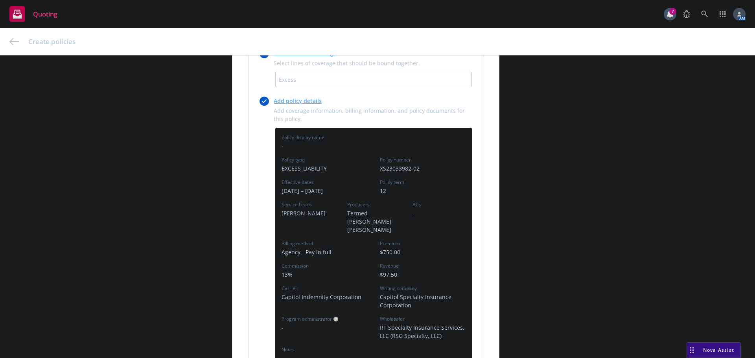
scroll to position [242, 0]
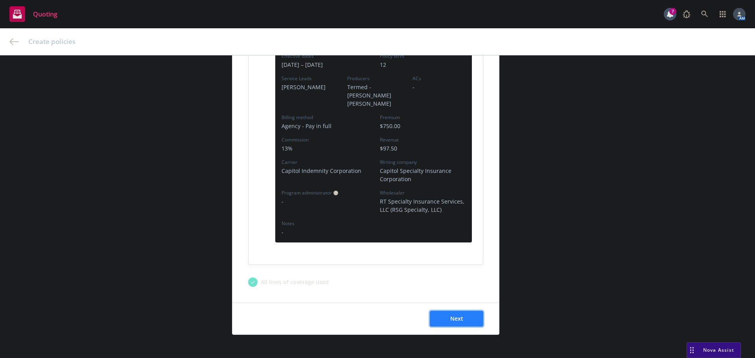
click at [468, 311] on button "Next" at bounding box center [456, 319] width 53 height 16
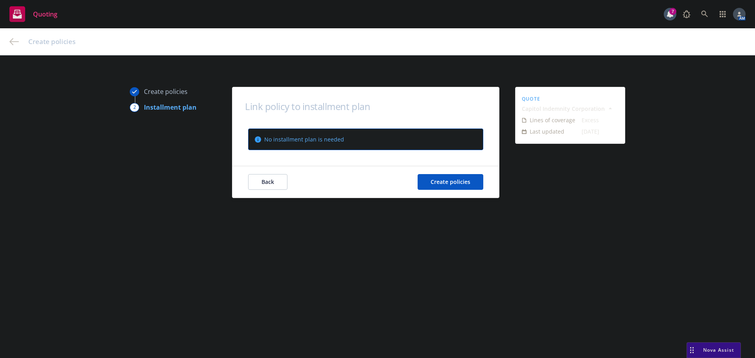
scroll to position [0, 0]
click at [433, 178] on span "Create policies" at bounding box center [451, 181] width 40 height 7
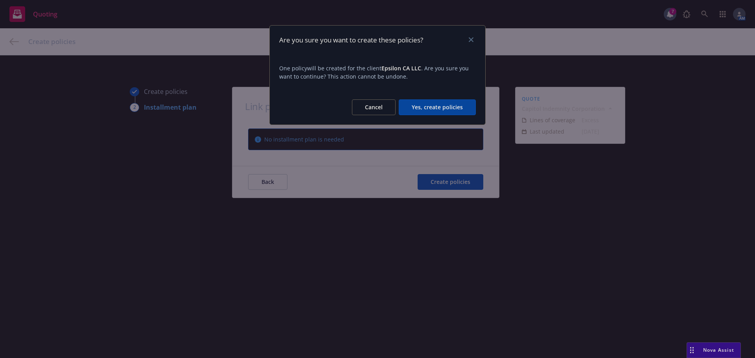
click at [423, 105] on button "Yes, create policies" at bounding box center [437, 108] width 77 height 16
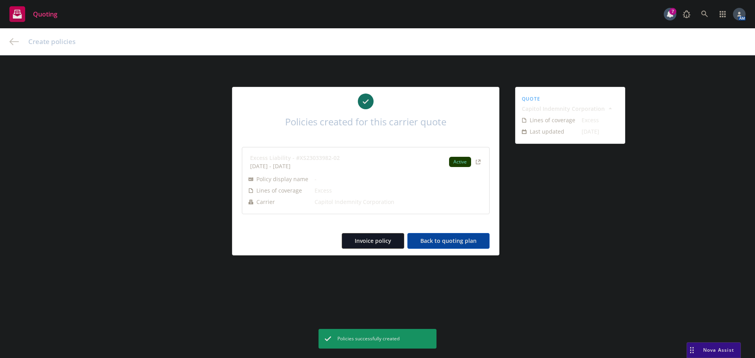
click at [453, 240] on button "Back to quoting plan" at bounding box center [448, 241] width 82 height 16
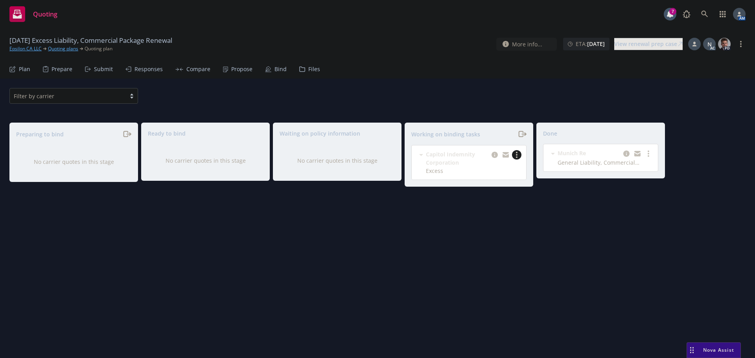
click at [519, 155] on link "more" at bounding box center [516, 154] width 9 height 9
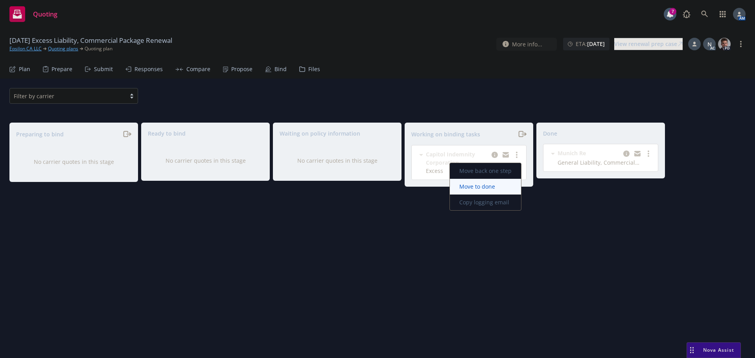
click at [496, 184] on span "Move to done" at bounding box center [477, 186] width 55 height 7
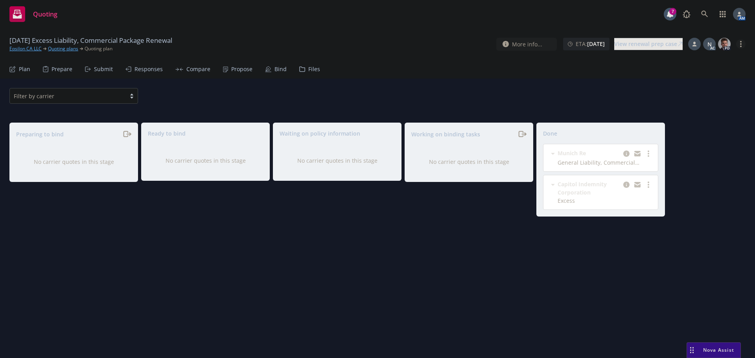
click at [743, 42] on link "more" at bounding box center [740, 43] width 9 height 9
drag, startPoint x: 687, startPoint y: 123, endPoint x: 681, endPoint y: 124, distance: 5.7
click at [687, 123] on link "Archive quoting plan" at bounding box center [702, 123] width 88 height 16
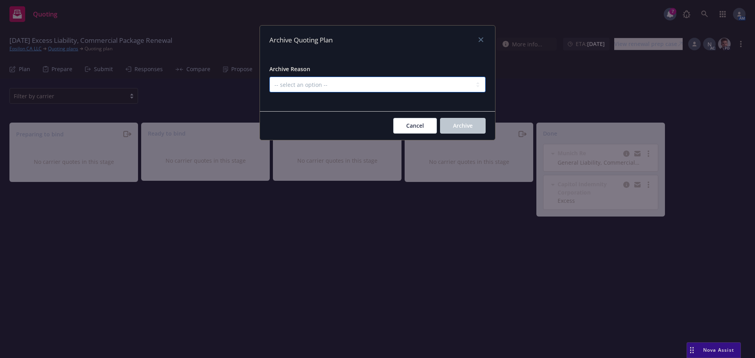
click at [375, 83] on select "-- select an option -- All policies in this renewal plan are auto-renewed Creat…" at bounding box center [377, 85] width 216 height 16
select select "ARCHIVED_RENEWAL_COMPLETED"
click at [269, 77] on select "-- select an option -- All policies in this renewal plan are auto-renewed Creat…" at bounding box center [377, 85] width 216 height 16
click at [476, 125] on button "Archive" at bounding box center [463, 126] width 46 height 16
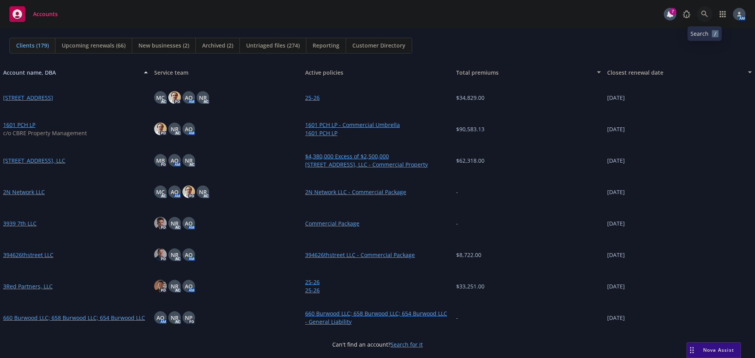
click at [707, 15] on icon at bounding box center [704, 14] width 7 height 7
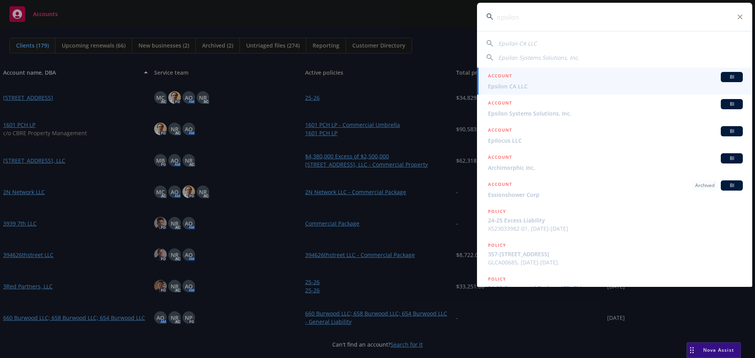
type input "epsilon"
click at [516, 85] on span "Epsilon CA LLC" at bounding box center [615, 86] width 255 height 8
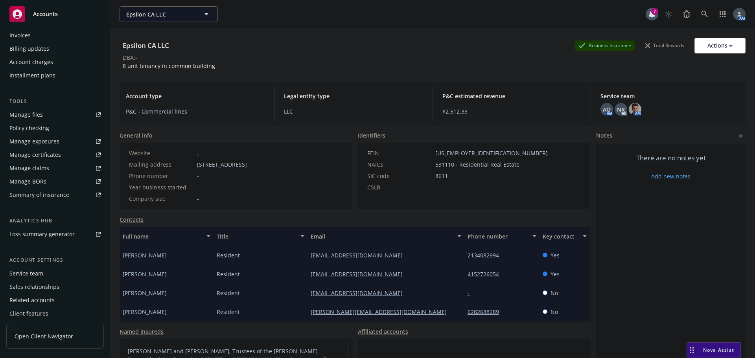
scroll to position [168, 0]
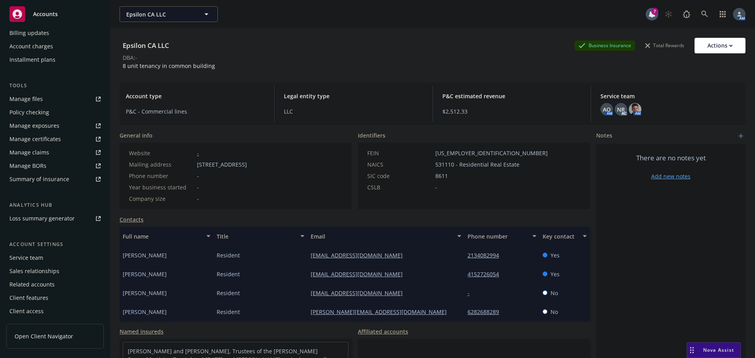
click at [37, 258] on div "Service team" at bounding box center [26, 258] width 34 height 13
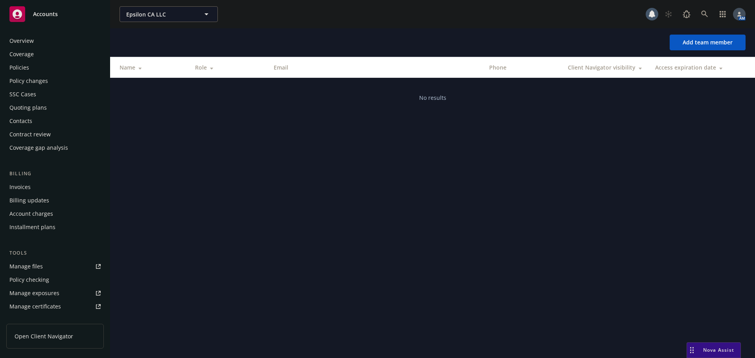
scroll to position [168, 0]
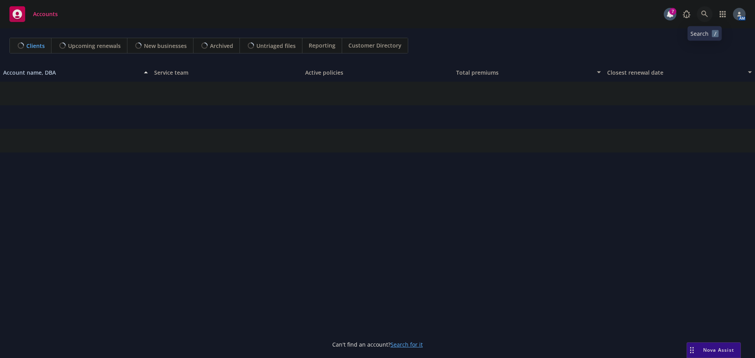
click at [708, 14] on icon at bounding box center [704, 14] width 7 height 7
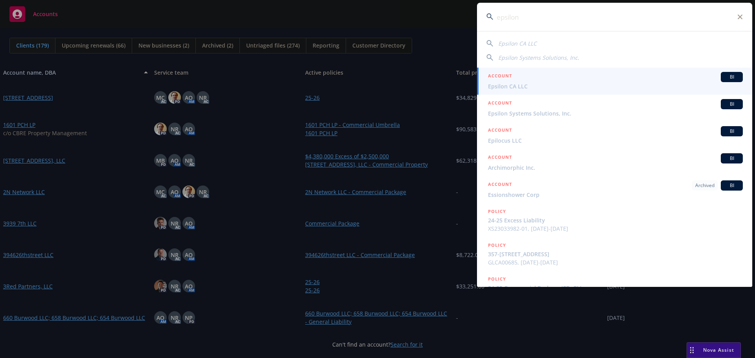
type input "epsilon"
click at [507, 84] on span "Epsilon CA LLC" at bounding box center [615, 86] width 255 height 8
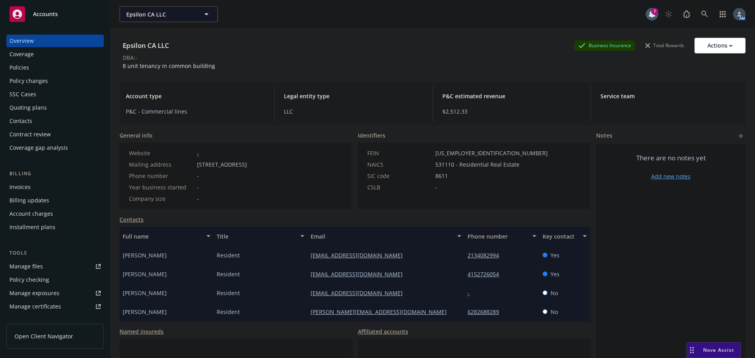
click at [34, 68] on div "Policies" at bounding box center [54, 67] width 91 height 13
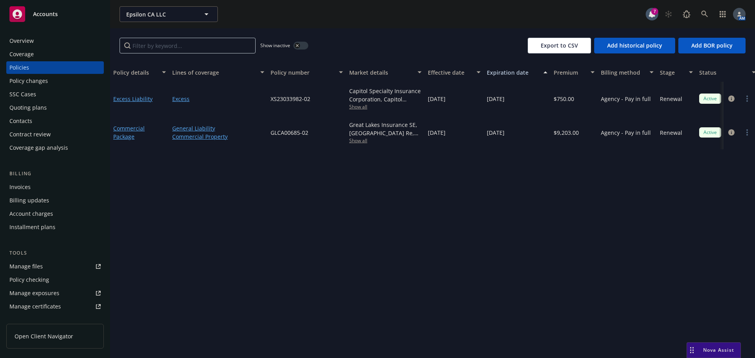
click at [33, 189] on div "Invoices" at bounding box center [54, 187] width 91 height 13
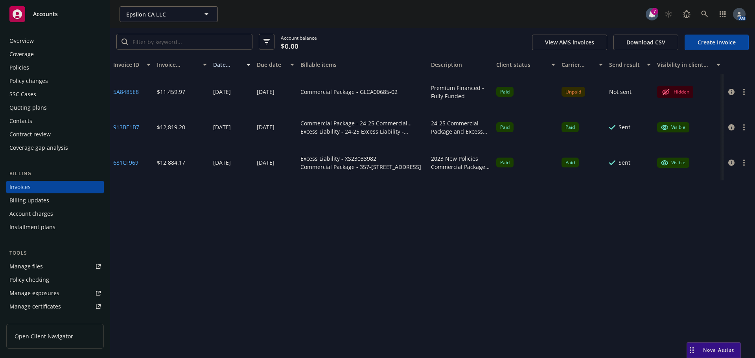
click at [726, 42] on link "Create Invoice" at bounding box center [717, 43] width 64 height 16
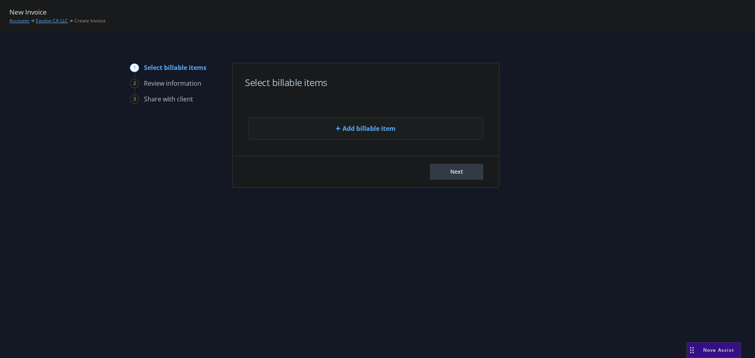
click at [372, 133] on span "Add billable item" at bounding box center [369, 128] width 53 height 9
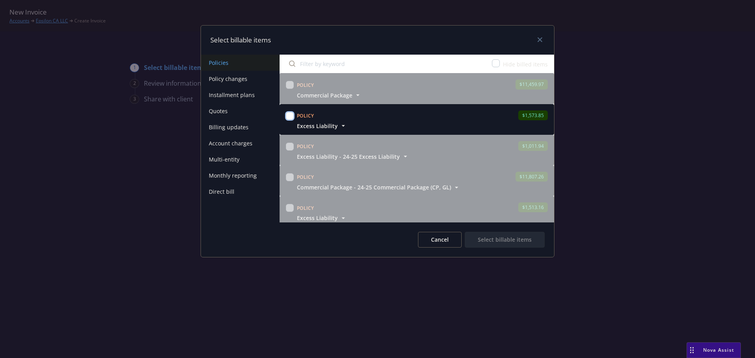
click at [289, 115] on input "checkbox" at bounding box center [290, 116] width 8 height 8
checkbox input "true"
click at [513, 243] on button "Select billable items" at bounding box center [505, 240] width 80 height 16
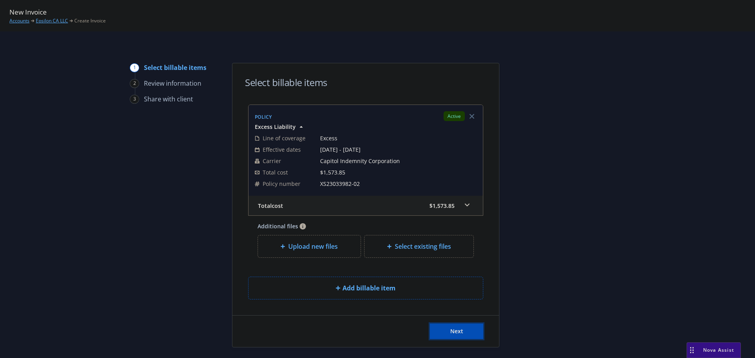
click at [470, 332] on button "Next" at bounding box center [456, 332] width 53 height 16
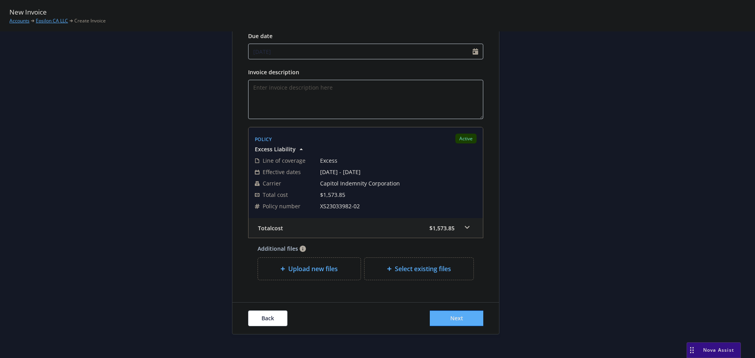
scroll to position [118, 0]
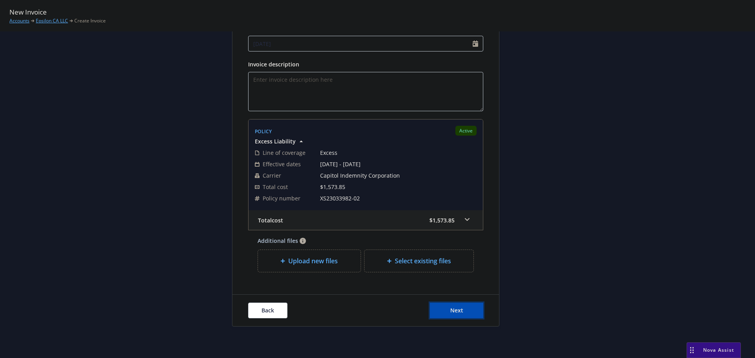
click at [444, 310] on button "Next" at bounding box center [456, 311] width 53 height 16
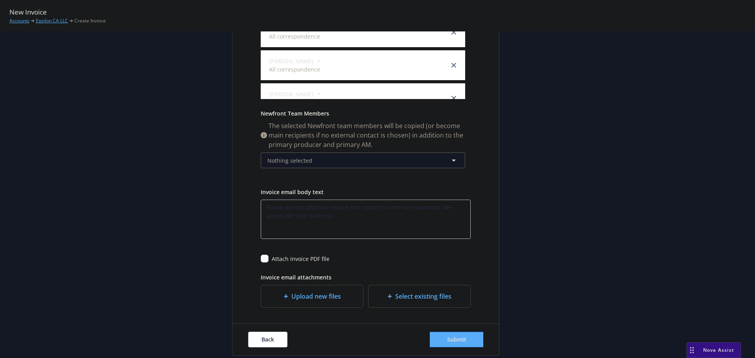
scroll to position [236, 0]
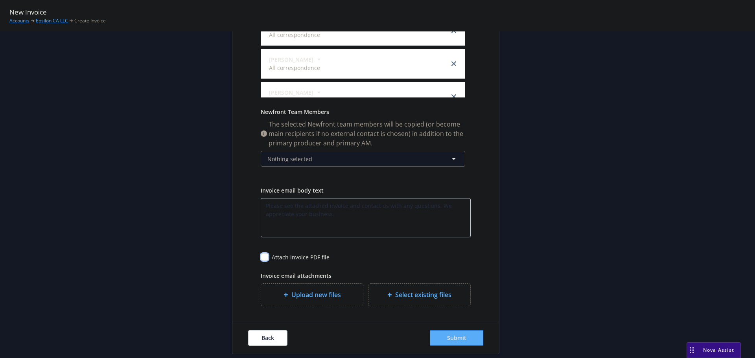
click at [263, 258] on input "checkbox" at bounding box center [265, 257] width 8 height 8
checkbox input "true"
click at [399, 159] on button "Nothing selected" at bounding box center [363, 159] width 205 height 16
click at [481, 140] on div "Publish invoice in client navigator and send via email Send date Now Specific d…" at bounding box center [365, 88] width 267 height 438
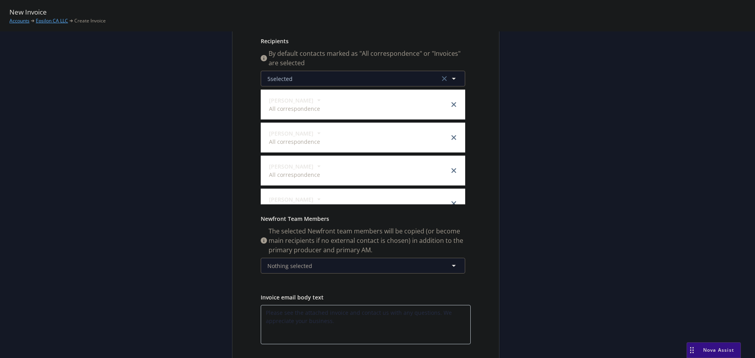
scroll to position [264, 0]
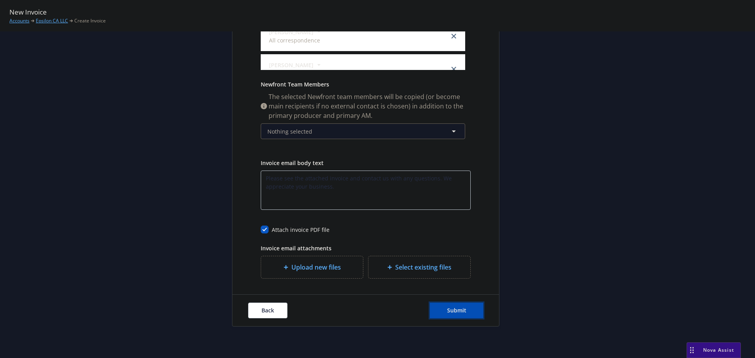
click at [461, 308] on span "Submit" at bounding box center [456, 310] width 19 height 7
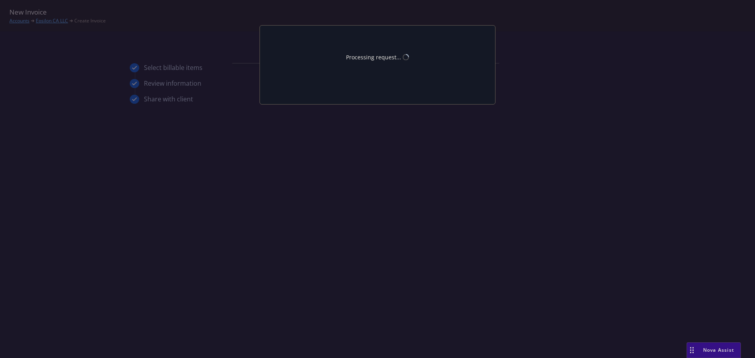
scroll to position [0, 0]
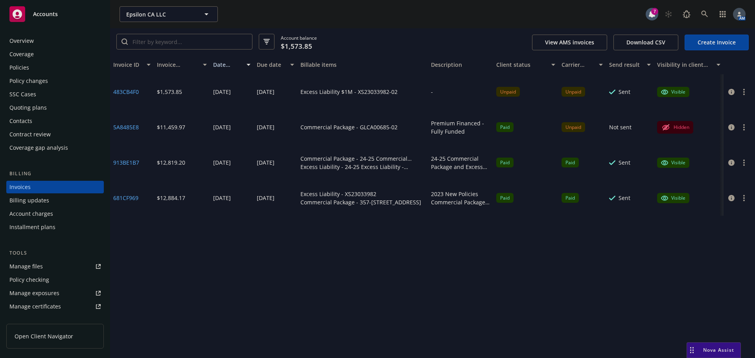
click at [27, 66] on div "Policies" at bounding box center [19, 67] width 20 height 13
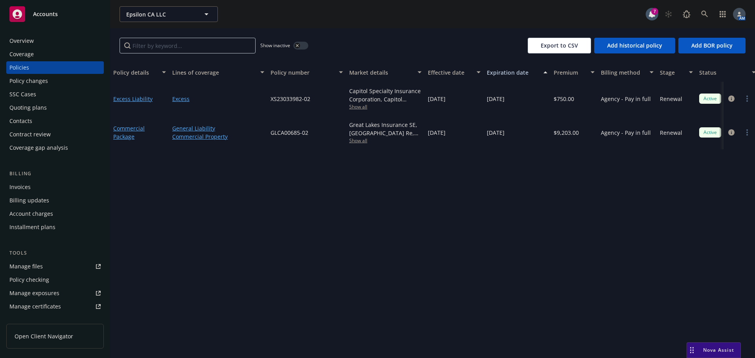
click at [358, 107] on span "Show all" at bounding box center [385, 106] width 72 height 7
click at [24, 186] on div "Invoices" at bounding box center [19, 187] width 21 height 13
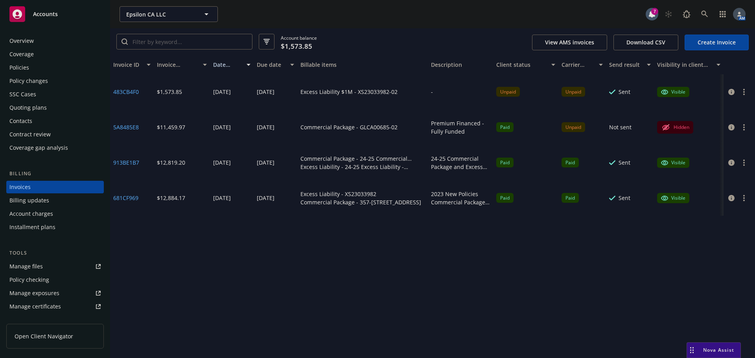
click at [745, 94] on circle "button" at bounding box center [744, 95] width 2 height 2
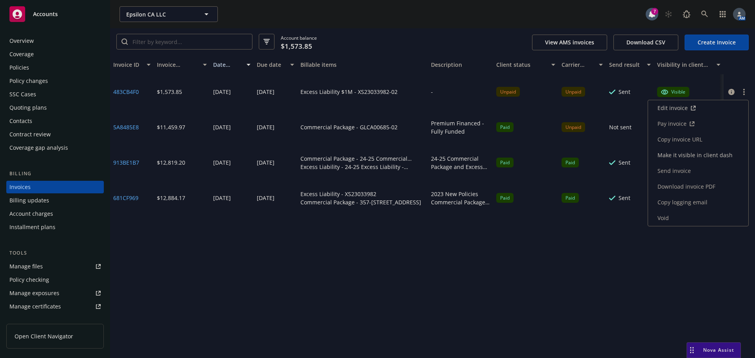
click at [680, 140] on link "Copy invoice URL" at bounding box center [698, 140] width 100 height 16
